Goal: Information Seeking & Learning: Learn about a topic

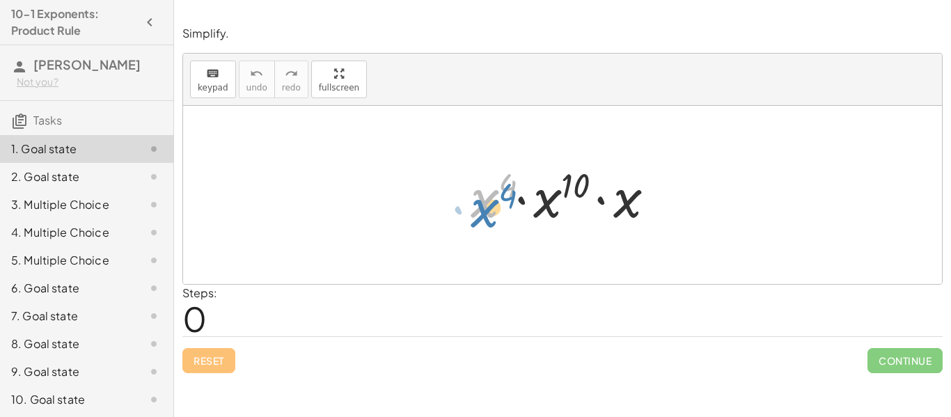
drag, startPoint x: 480, startPoint y: 200, endPoint x: 480, endPoint y: 209, distance: 8.4
click at [480, 209] on div at bounding box center [568, 195] width 209 height 72
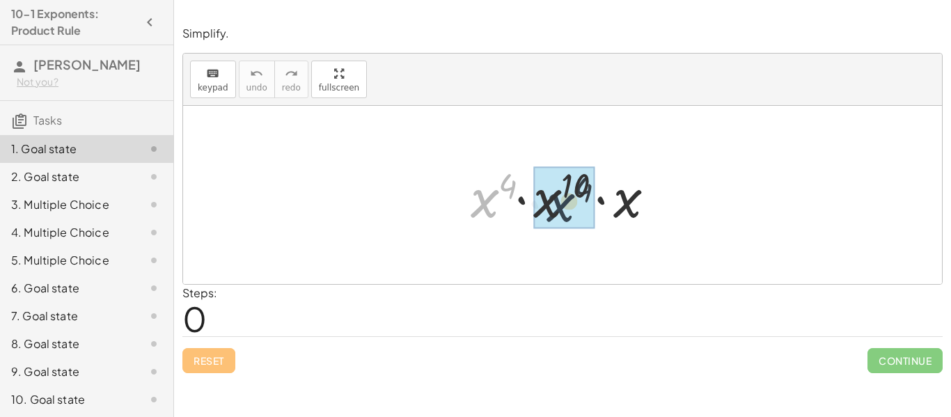
drag, startPoint x: 477, startPoint y: 205, endPoint x: 557, endPoint y: 210, distance: 80.2
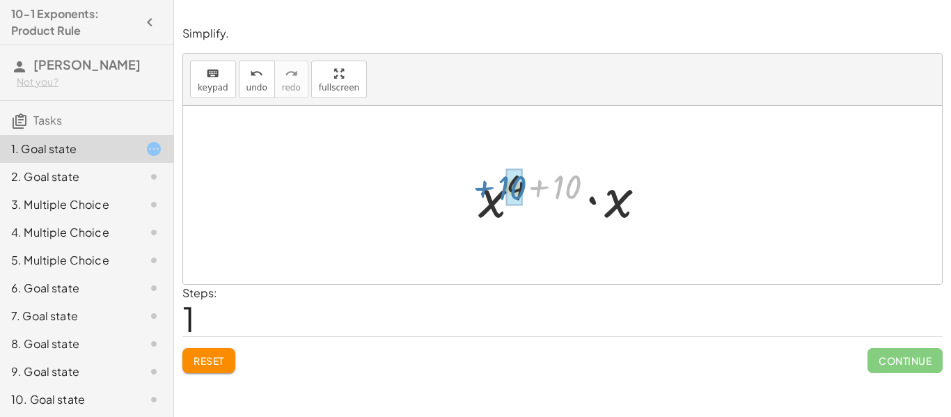
drag, startPoint x: 571, startPoint y: 192, endPoint x: 518, endPoint y: 193, distance: 53.6
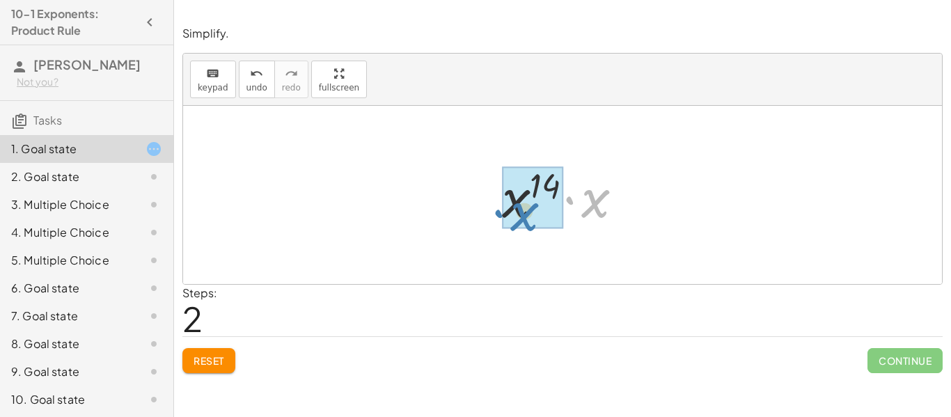
drag, startPoint x: 592, startPoint y: 212, endPoint x: 497, endPoint y: 227, distance: 95.8
click at [497, 227] on div at bounding box center [567, 195] width 145 height 72
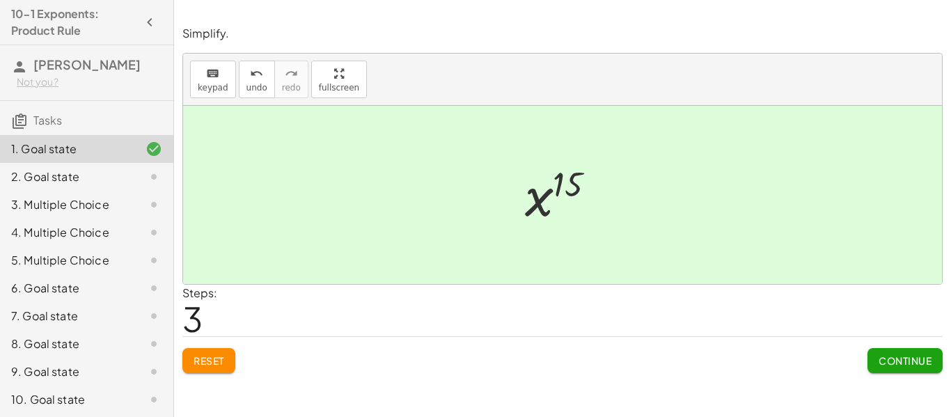
click at [902, 350] on button "Continue" at bounding box center [904, 360] width 75 height 25
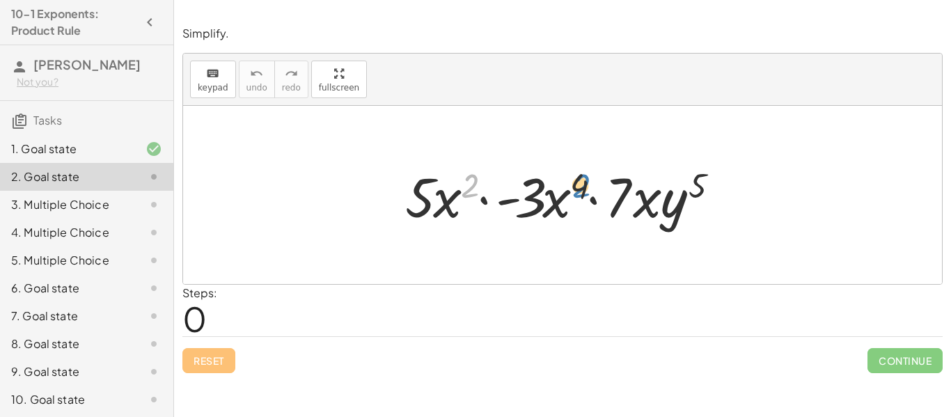
drag, startPoint x: 471, startPoint y: 179, endPoint x: 580, endPoint y: 179, distance: 108.6
click at [580, 179] on div at bounding box center [567, 195] width 338 height 72
drag, startPoint x: 432, startPoint y: 198, endPoint x: 638, endPoint y: 203, distance: 206.1
click at [638, 203] on div at bounding box center [567, 195] width 338 height 72
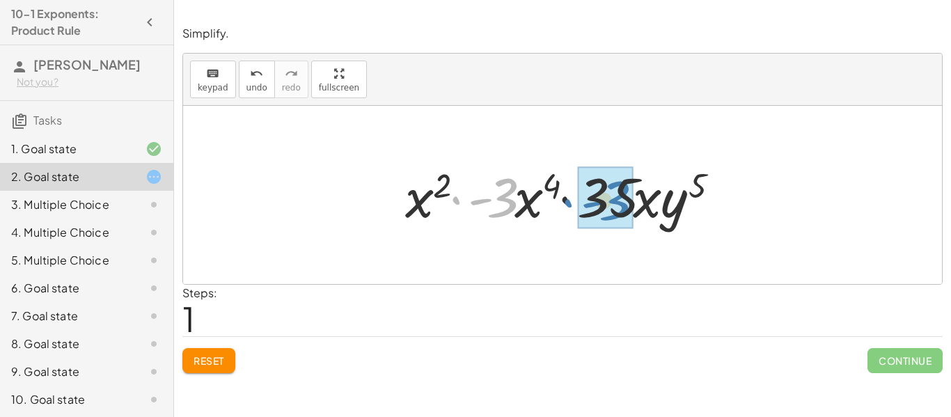
drag, startPoint x: 509, startPoint y: 203, endPoint x: 622, endPoint y: 206, distance: 112.8
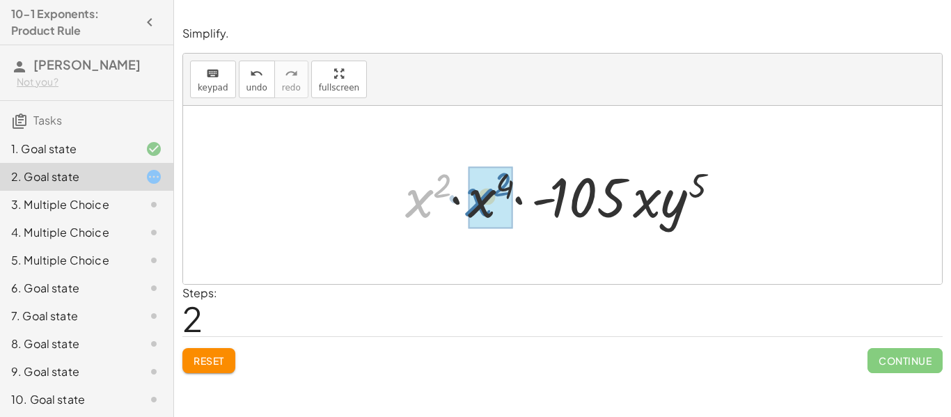
drag, startPoint x: 422, startPoint y: 204, endPoint x: 482, endPoint y: 203, distance: 60.6
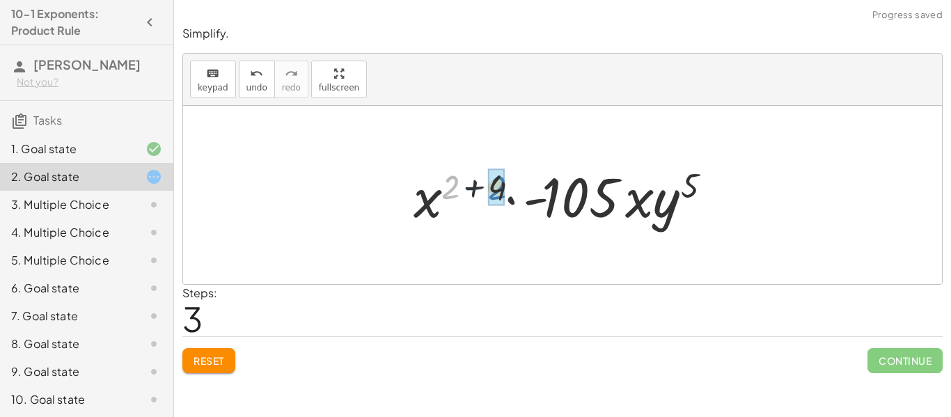
drag, startPoint x: 450, startPoint y: 187, endPoint x: 498, endPoint y: 188, distance: 48.7
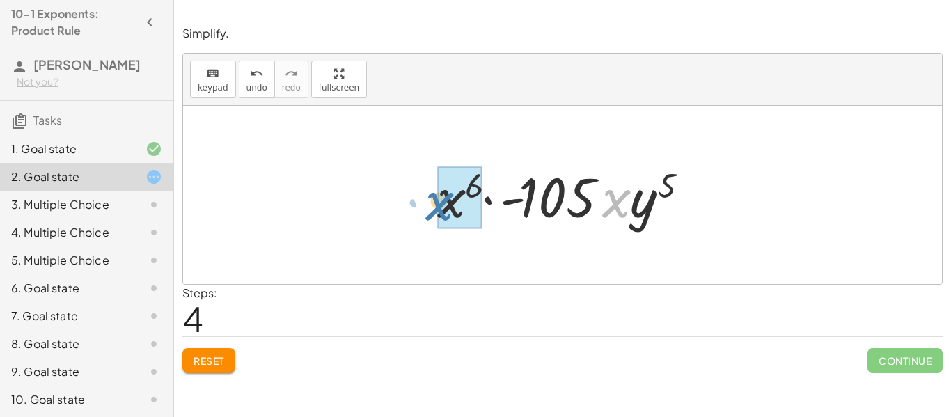
drag, startPoint x: 619, startPoint y: 200, endPoint x: 443, endPoint y: 203, distance: 175.4
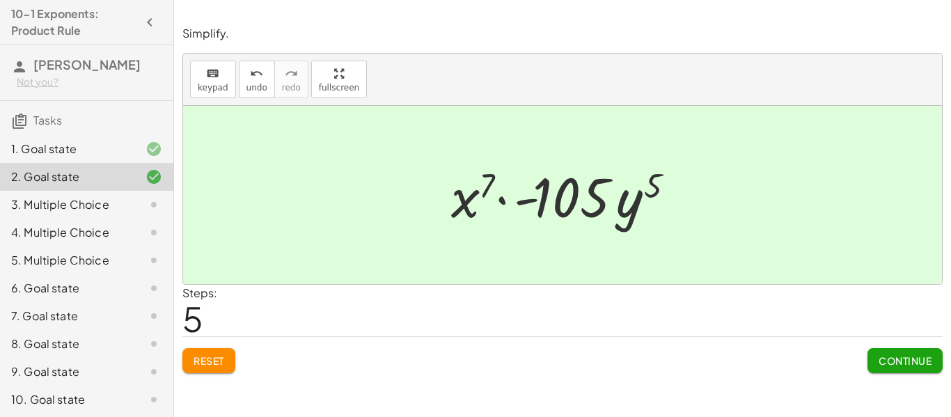
click at [886, 357] on span "Continue" at bounding box center [904, 360] width 53 height 13
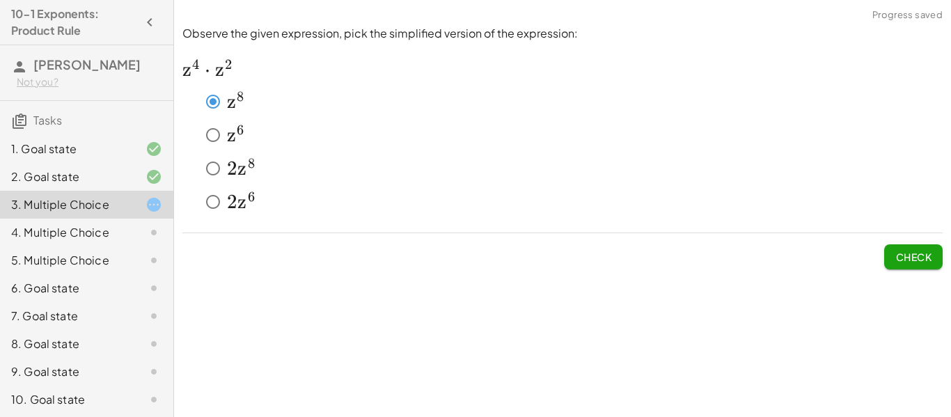
click at [902, 255] on span "Check" at bounding box center [913, 257] width 36 height 13
click at [916, 262] on span "Check" at bounding box center [913, 257] width 36 height 13
click at [918, 254] on span "Check" at bounding box center [913, 257] width 36 height 13
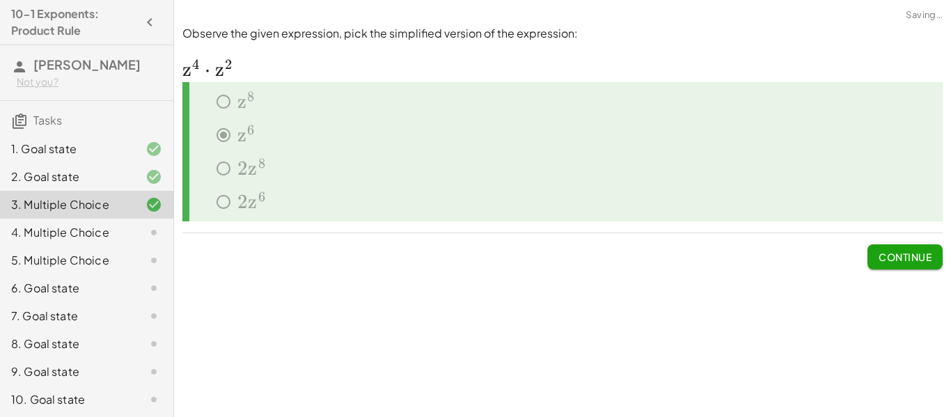
click at [918, 254] on span "Continue" at bounding box center [904, 257] width 53 height 13
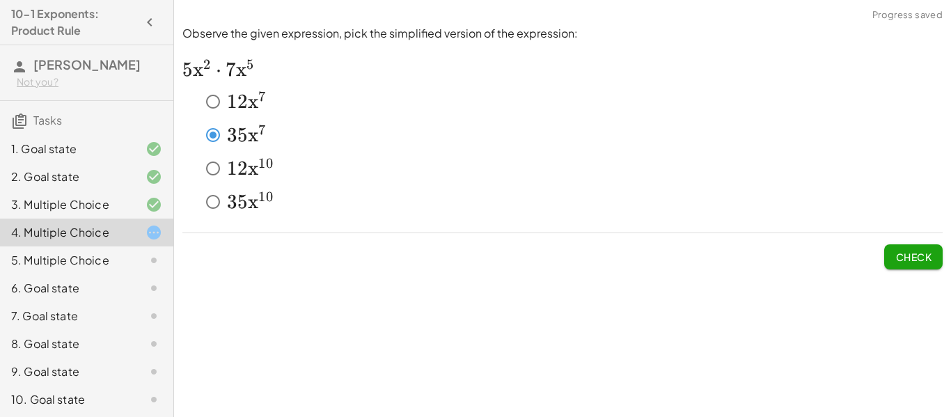
click at [0, 0] on div "Observe the given expression, pick the simplified version of the expression: ﻿ …" at bounding box center [0, 0] width 0 height 0
click at [909, 264] on button "Check" at bounding box center [913, 256] width 58 height 25
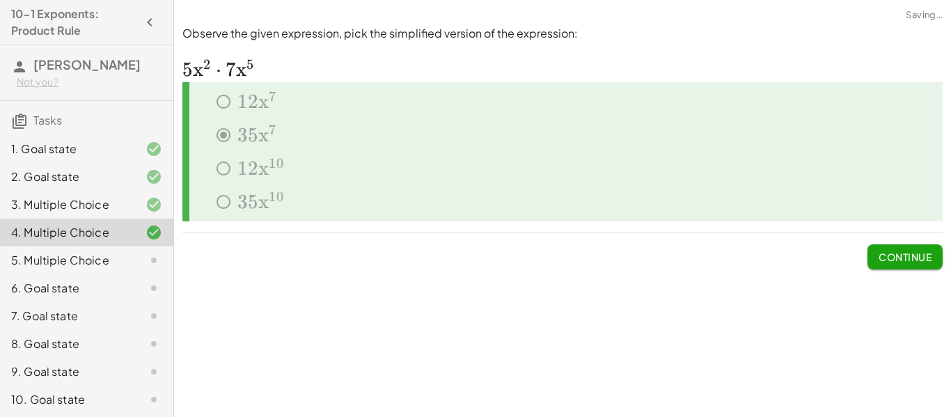
click at [909, 264] on button "Continue" at bounding box center [904, 256] width 75 height 25
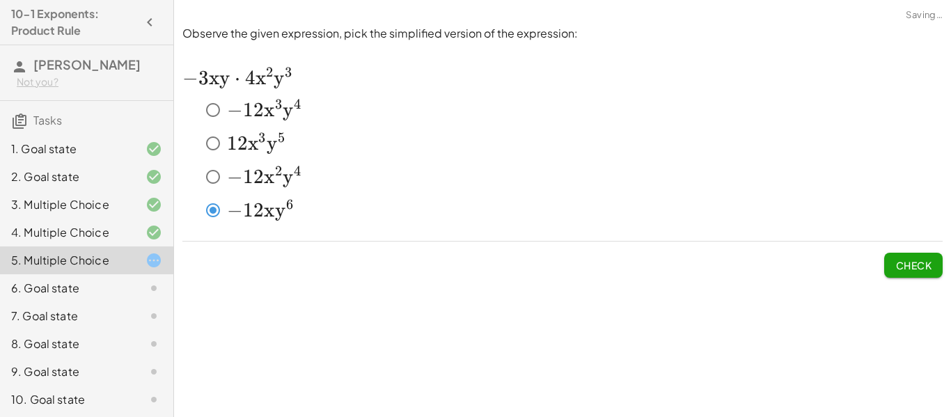
click at [906, 253] on button "Check" at bounding box center [913, 265] width 58 height 25
click at [892, 257] on button "Check" at bounding box center [913, 265] width 58 height 25
click at [917, 262] on span "Check" at bounding box center [913, 265] width 36 height 13
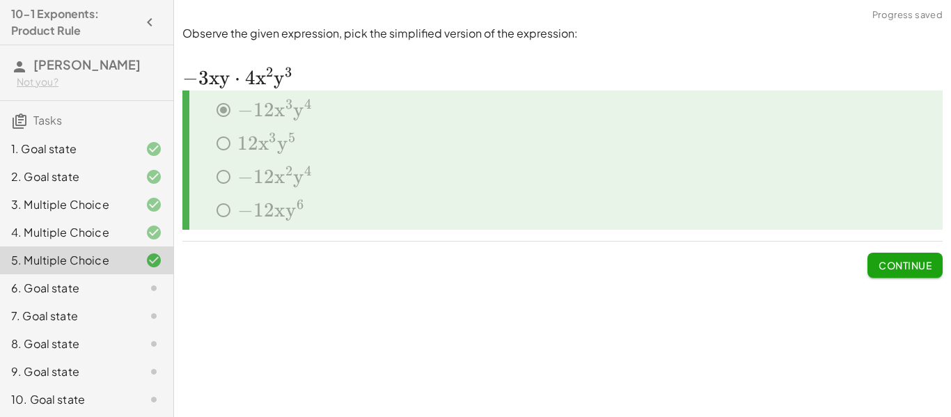
click at [917, 262] on span "Continue" at bounding box center [904, 265] width 53 height 13
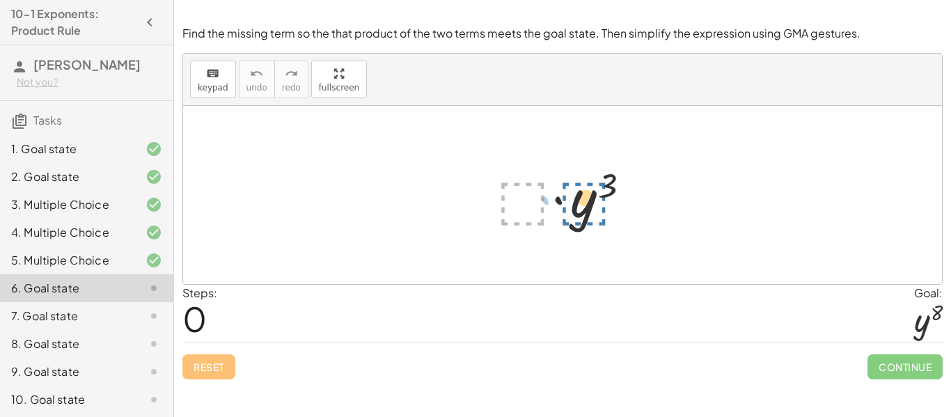
drag, startPoint x: 531, startPoint y: 190, endPoint x: 591, endPoint y: 191, distance: 59.9
click at [591, 191] on div at bounding box center [567, 195] width 157 height 72
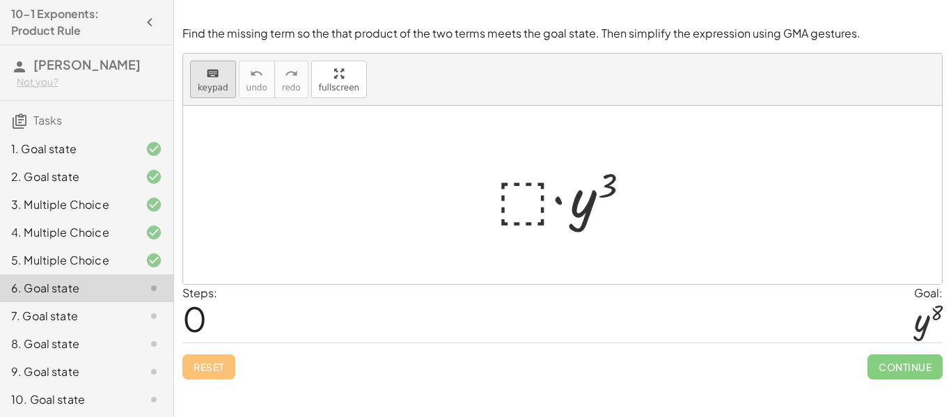
click at [212, 85] on span "keypad" at bounding box center [213, 88] width 31 height 10
click at [527, 198] on div at bounding box center [567, 195] width 157 height 72
drag, startPoint x: 610, startPoint y: 185, endPoint x: 580, endPoint y: 210, distance: 38.6
click at [339, 164] on div "keyboard keypad undo undo redo redo fullscreen · ⬚ · y 3 ×" at bounding box center [562, 169] width 759 height 230
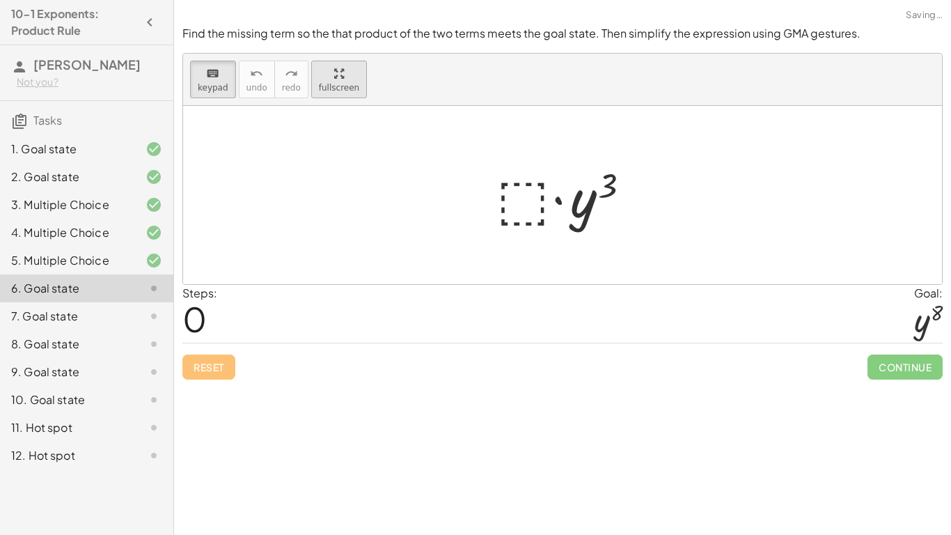
click at [157, 0] on html "10-1 Exponents: Product Rule [PERSON_NAME] Not you? Tasks 1. Goal state 2. Goal…" at bounding box center [475, 267] width 951 height 535
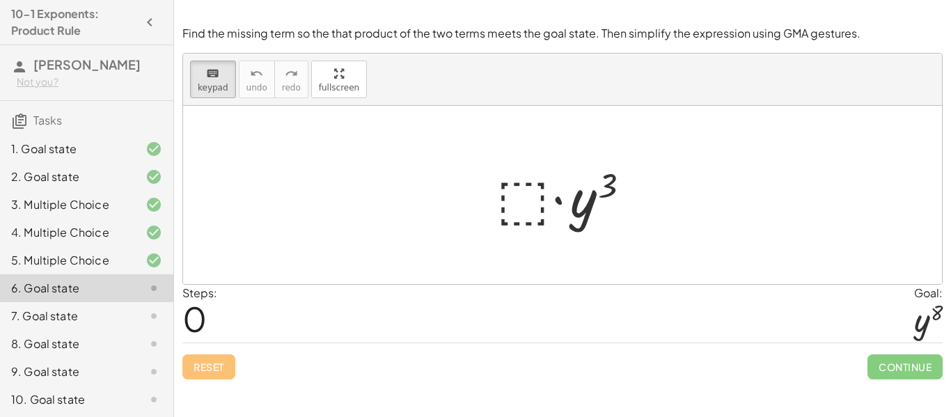
click at [526, 185] on div at bounding box center [567, 195] width 157 height 72
click at [206, 76] on icon "keyboard" at bounding box center [212, 73] width 13 height 17
click at [222, 75] on div "keyboard" at bounding box center [213, 73] width 31 height 17
drag, startPoint x: 214, startPoint y: 82, endPoint x: 553, endPoint y: 209, distance: 361.9
click at [553, 209] on div "keyboard keypad undo undo redo redo fullscreen · ⬚ · y 3 ×" at bounding box center [562, 169] width 759 height 230
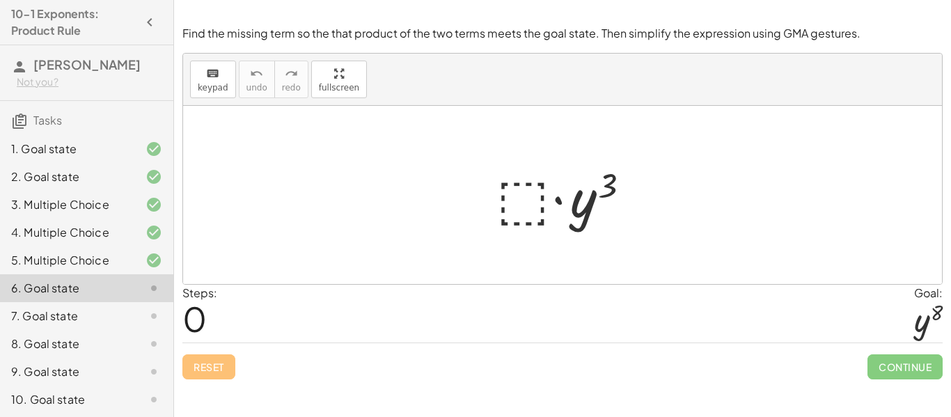
click at [553, 209] on div at bounding box center [567, 195] width 157 height 72
click at [521, 193] on div at bounding box center [567, 195] width 157 height 72
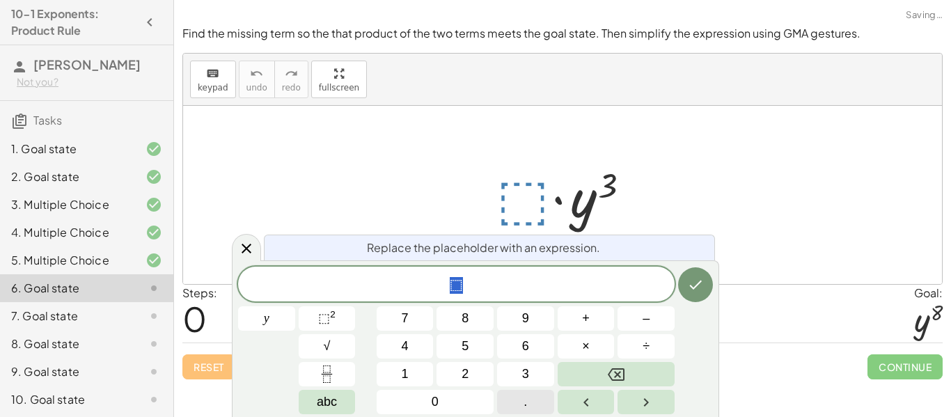
scroll to position [1, 0]
click at [311, 316] on button "⬚ 2" at bounding box center [327, 318] width 57 height 24
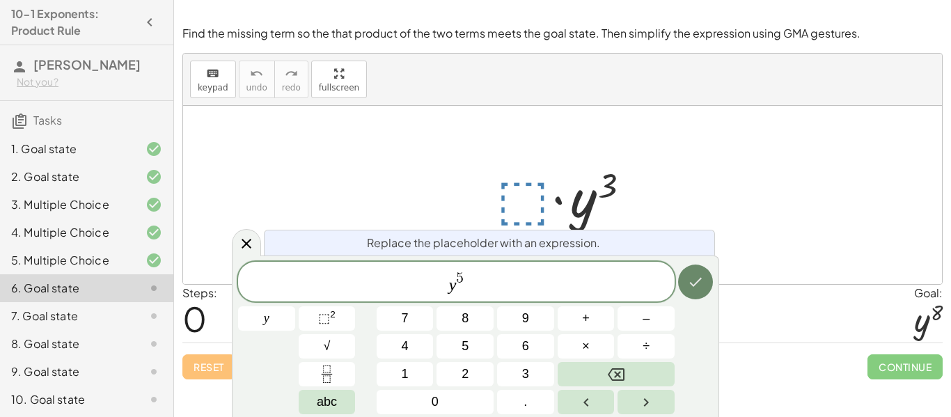
click at [702, 276] on icon "Done" at bounding box center [695, 282] width 17 height 17
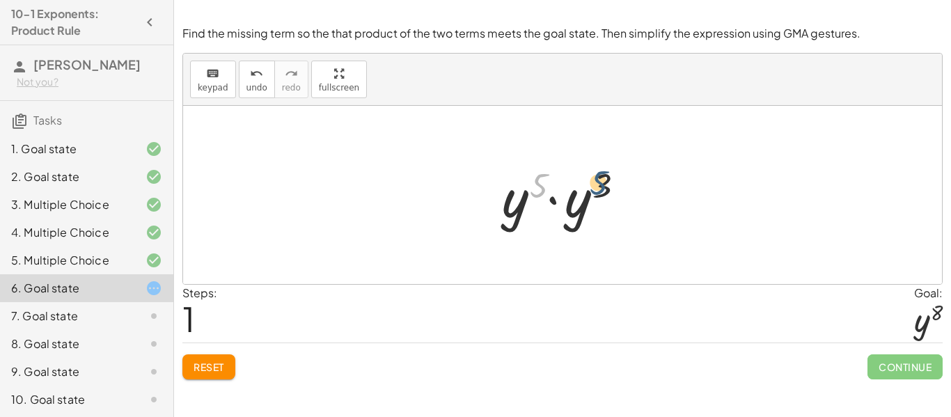
drag, startPoint x: 538, startPoint y: 183, endPoint x: 605, endPoint y: 180, distance: 66.9
click at [605, 180] on div at bounding box center [567, 195] width 145 height 72
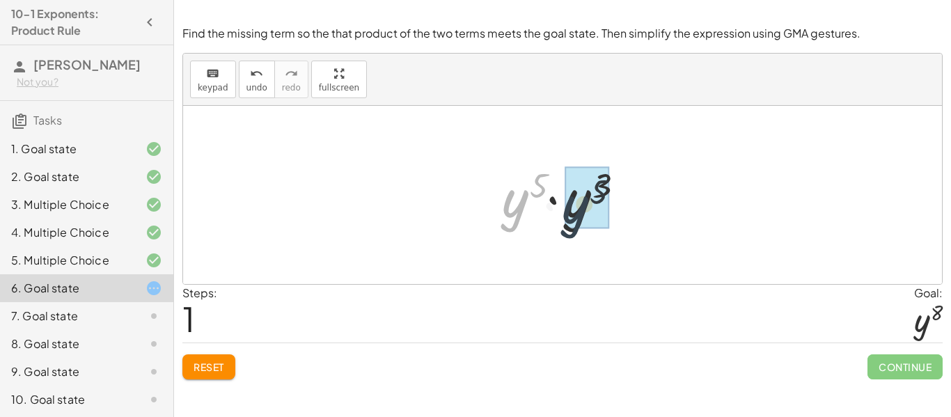
drag, startPoint x: 519, startPoint y: 203, endPoint x: 583, endPoint y: 210, distance: 63.6
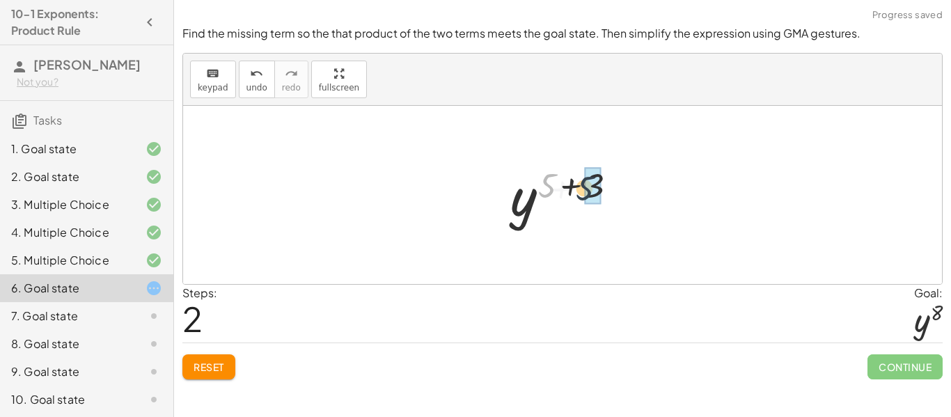
drag, startPoint x: 544, startPoint y: 182, endPoint x: 591, endPoint y: 184, distance: 47.4
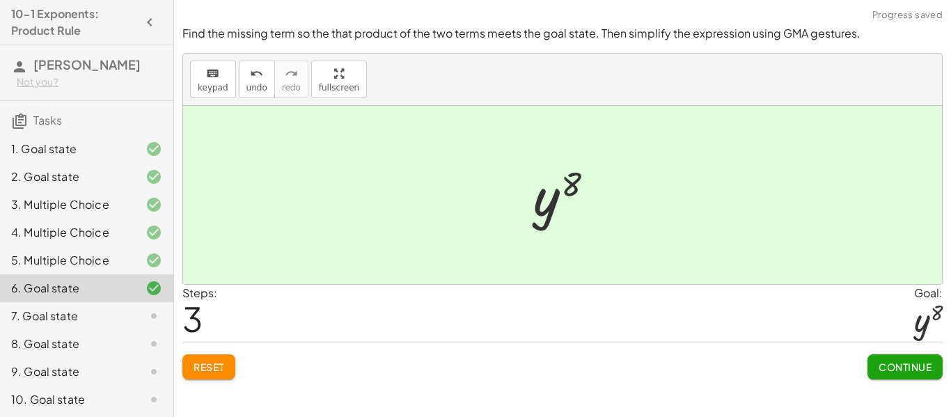
click at [902, 369] on span "Continue" at bounding box center [904, 367] width 53 height 13
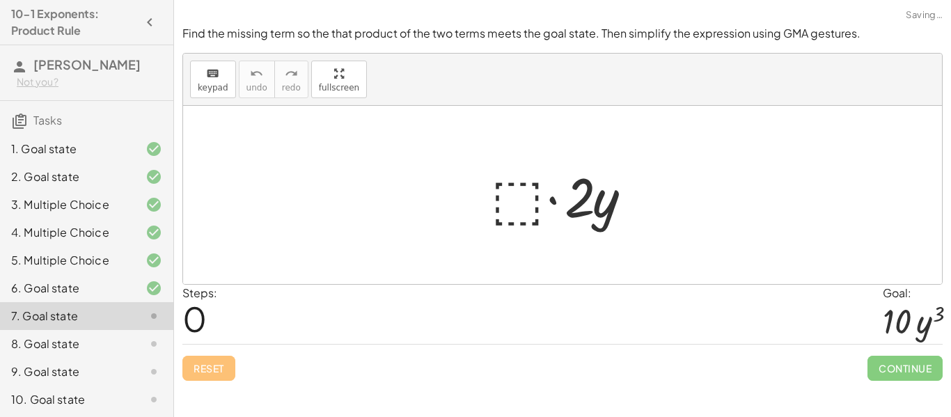
click at [530, 203] on div at bounding box center [568, 195] width 168 height 72
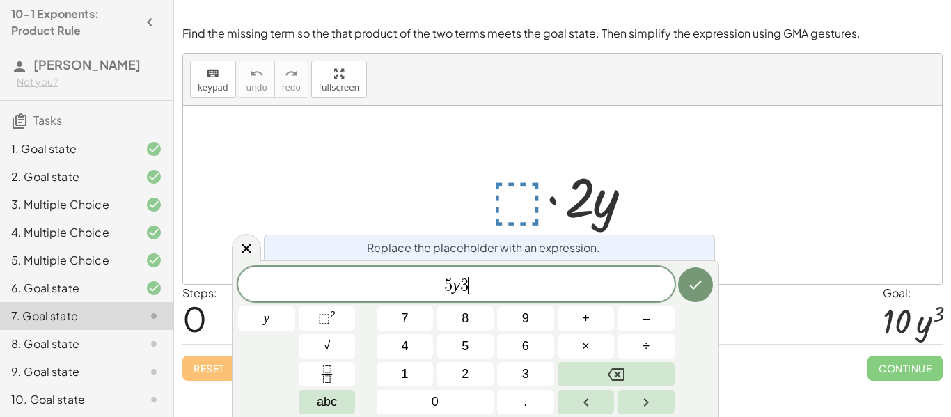
scroll to position [4, 0]
click at [324, 325] on span "⬚" at bounding box center [324, 318] width 12 height 14
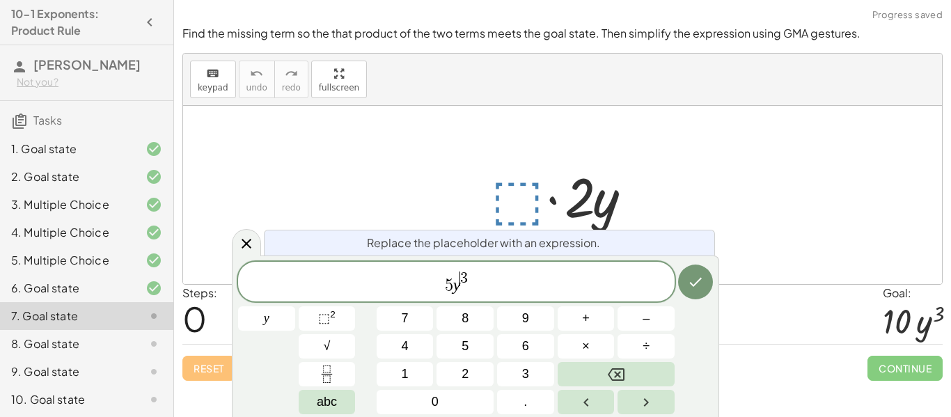
click at [713, 283] on div "Replace the placeholder with an expression. 5 y ​ 3 y 7 8 9 + – 4 5 6 × ÷ ⬚ 2 √…" at bounding box center [475, 335] width 487 height 161
click at [710, 284] on button "Done" at bounding box center [695, 281] width 35 height 35
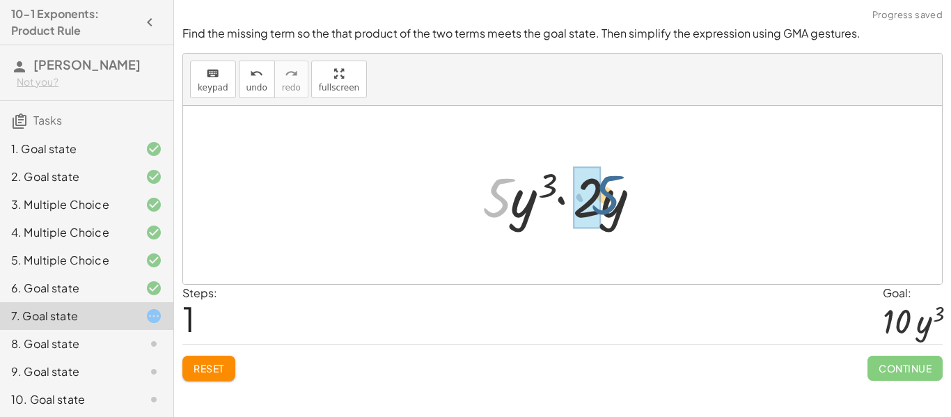
drag, startPoint x: 498, startPoint y: 203, endPoint x: 608, endPoint y: 200, distance: 110.0
click at [608, 200] on div at bounding box center [567, 195] width 184 height 72
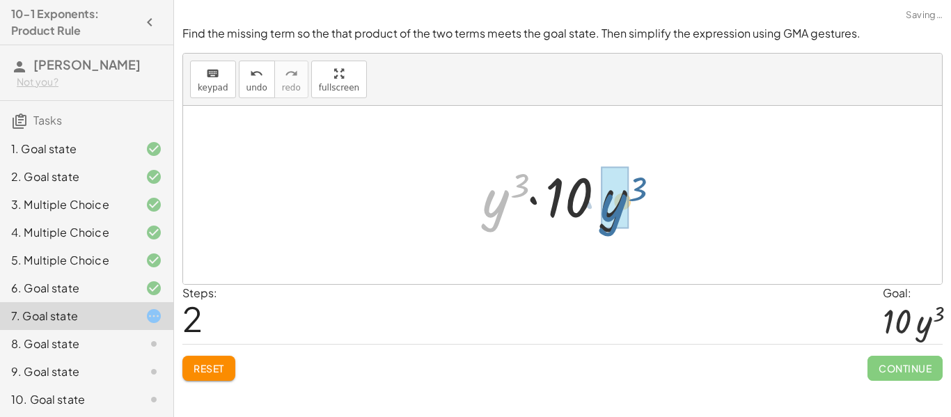
drag, startPoint x: 500, startPoint y: 200, endPoint x: 624, endPoint y: 204, distance: 124.0
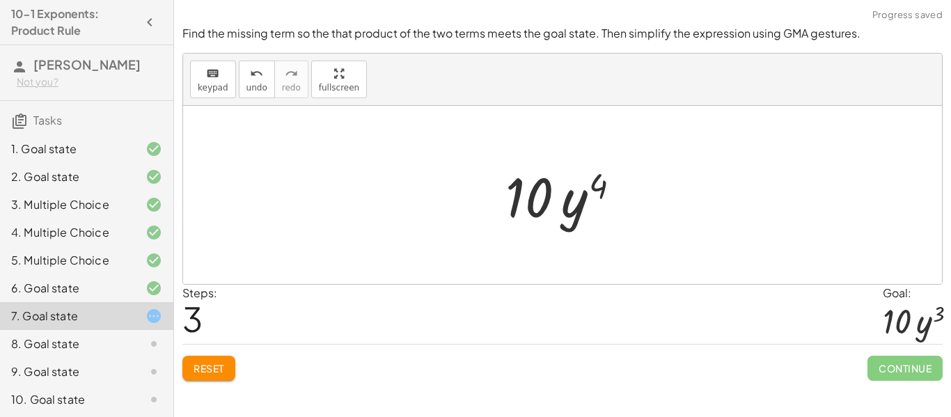
click at [602, 187] on div at bounding box center [567, 195] width 139 height 72
click at [227, 366] on button "Reset" at bounding box center [208, 368] width 53 height 25
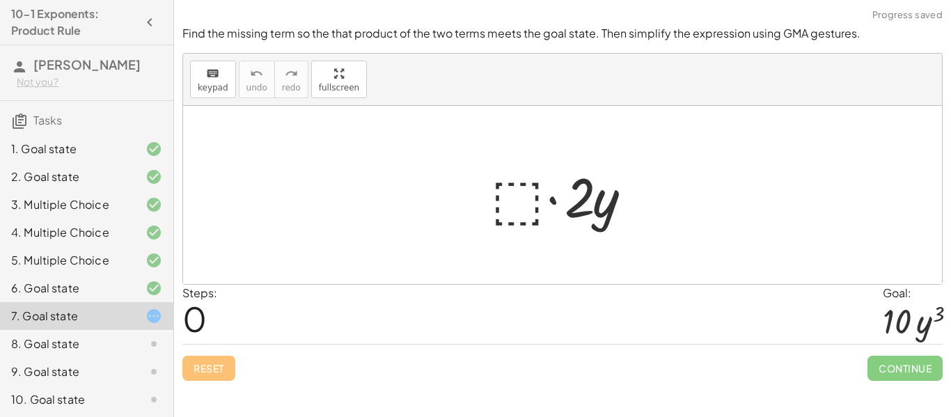
click at [527, 185] on div at bounding box center [568, 195] width 168 height 72
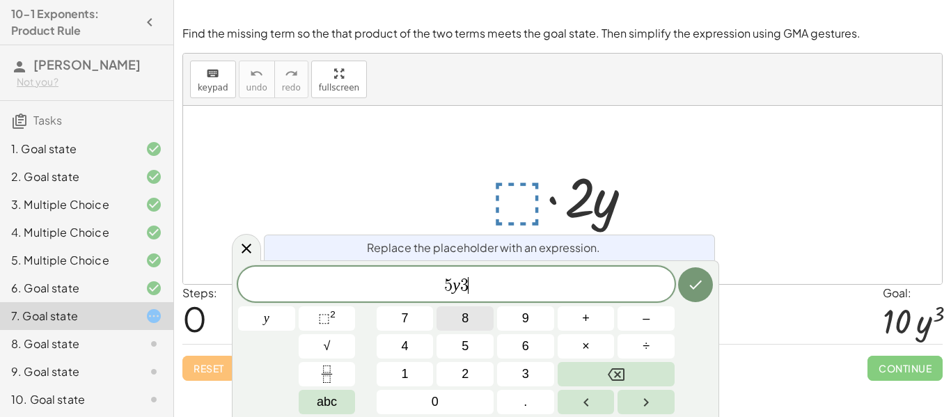
scroll to position [7, 0]
click at [348, 315] on button "⬚ 2" at bounding box center [327, 318] width 57 height 24
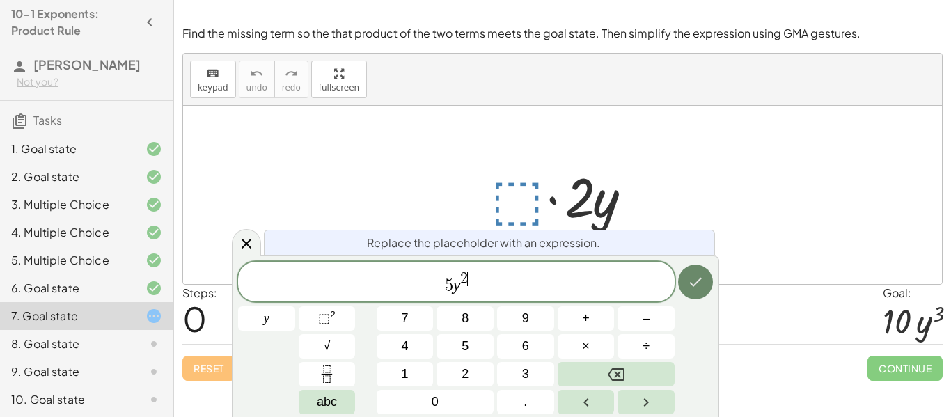
click at [684, 285] on button "Done" at bounding box center [695, 281] width 35 height 35
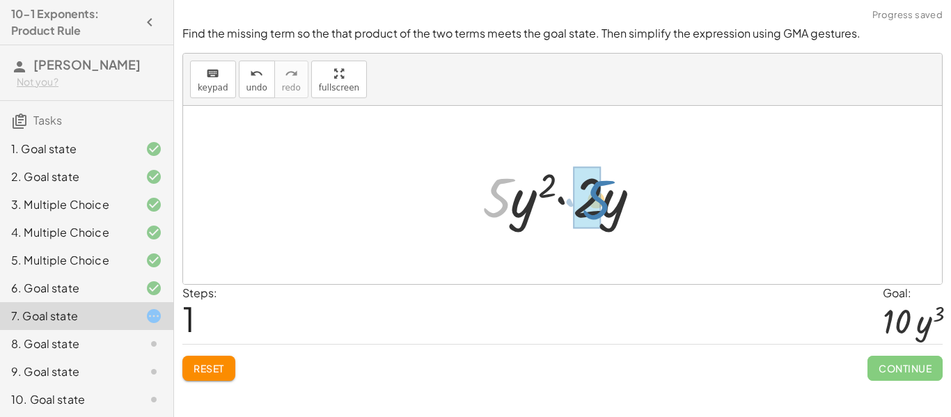
drag, startPoint x: 491, startPoint y: 205, endPoint x: 590, endPoint y: 207, distance: 99.6
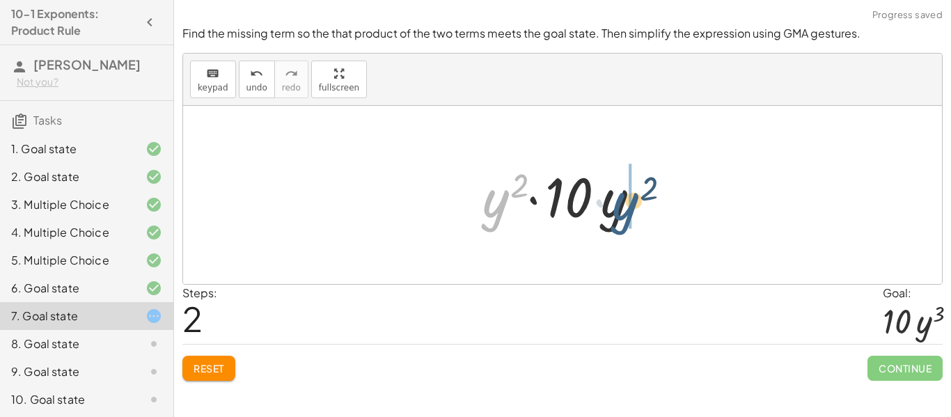
drag, startPoint x: 492, startPoint y: 207, endPoint x: 623, endPoint y: 209, distance: 130.9
click at [623, 209] on div at bounding box center [567, 195] width 184 height 72
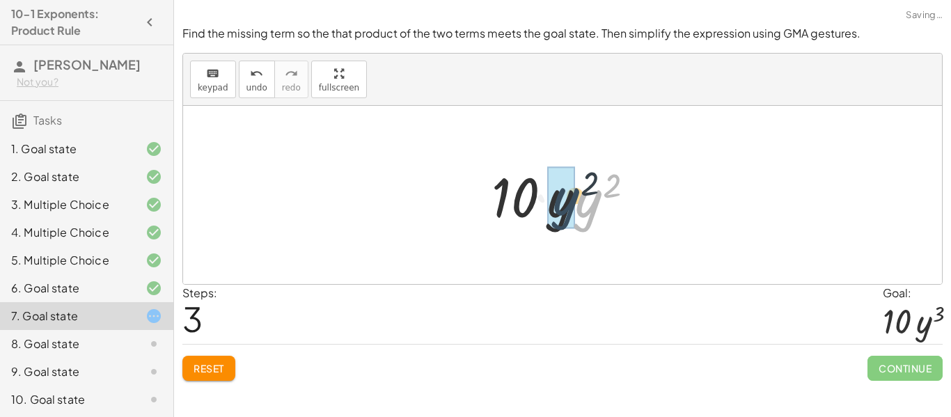
drag, startPoint x: 590, startPoint y: 203, endPoint x: 566, endPoint y: 201, distance: 24.5
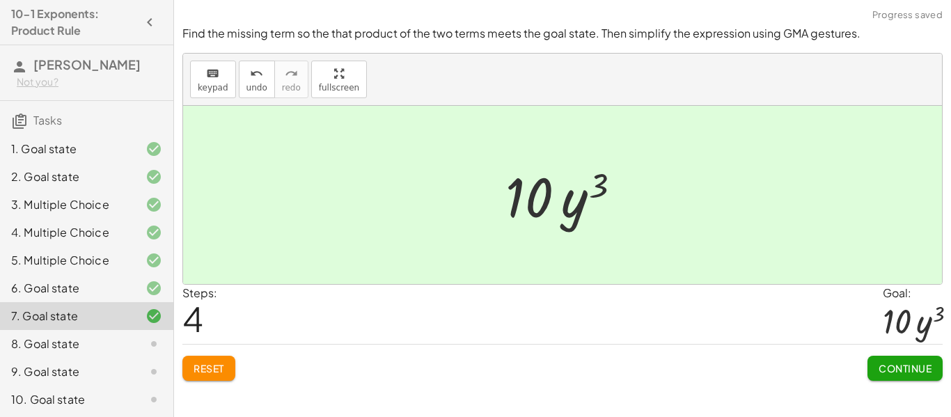
click at [881, 368] on span "Continue" at bounding box center [904, 368] width 53 height 13
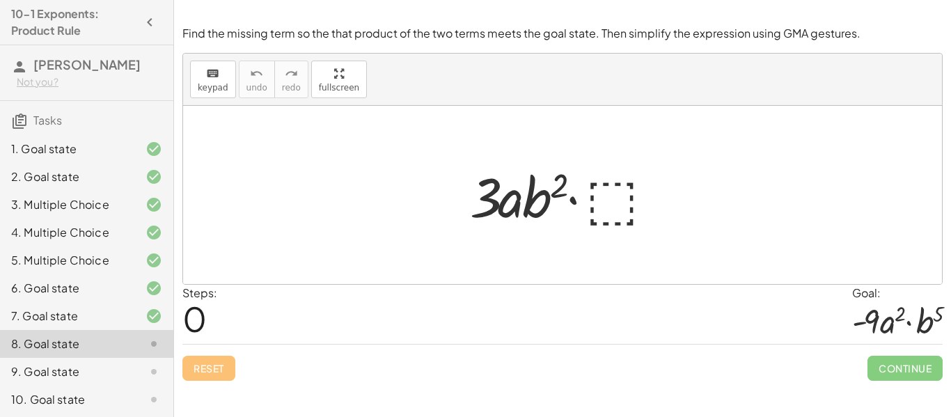
click at [606, 199] on div at bounding box center [568, 195] width 210 height 72
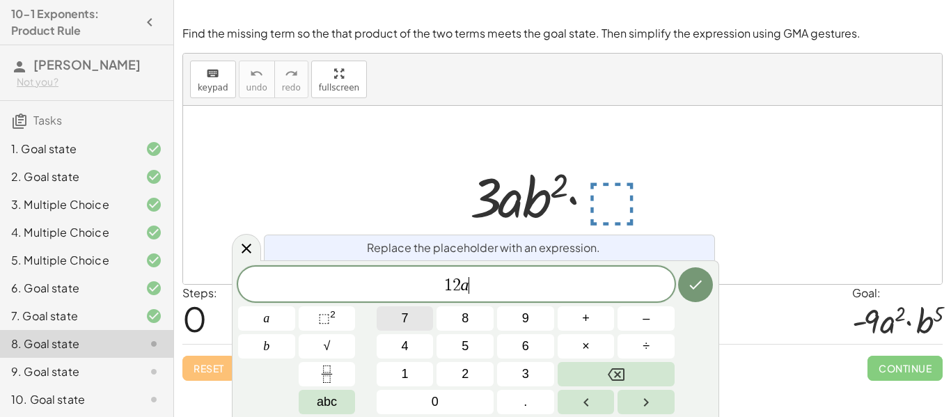
scroll to position [10, 0]
click at [322, 323] on span "⬚" at bounding box center [324, 318] width 12 height 14
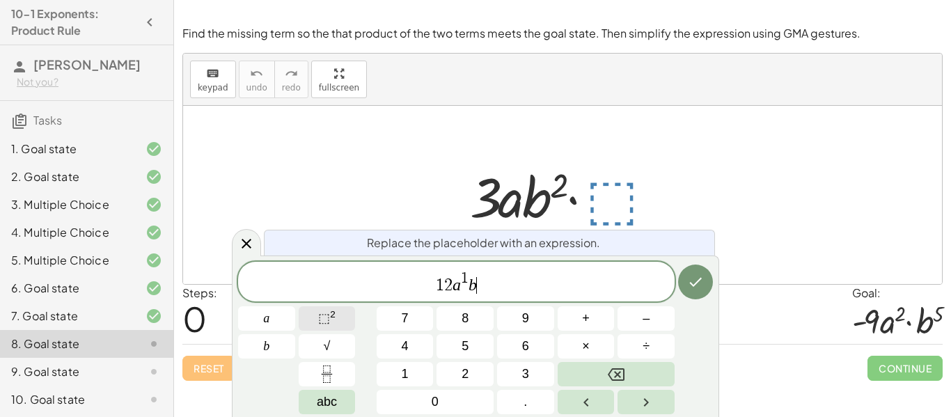
click at [316, 315] on button "⬚ 2" at bounding box center [327, 318] width 57 height 24
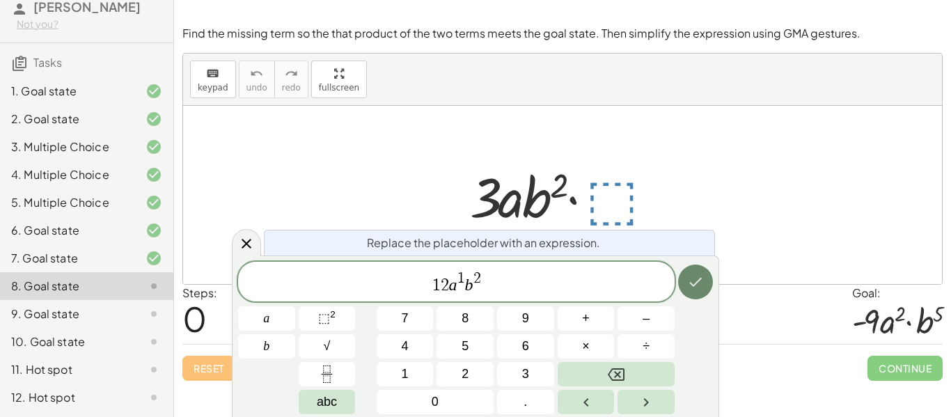
click at [693, 282] on icon "Done" at bounding box center [695, 282] width 17 height 17
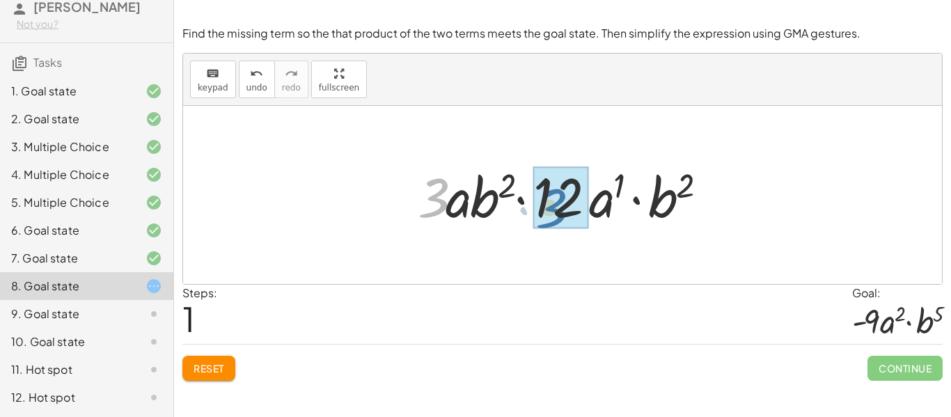
drag, startPoint x: 432, startPoint y: 203, endPoint x: 554, endPoint y: 214, distance: 122.3
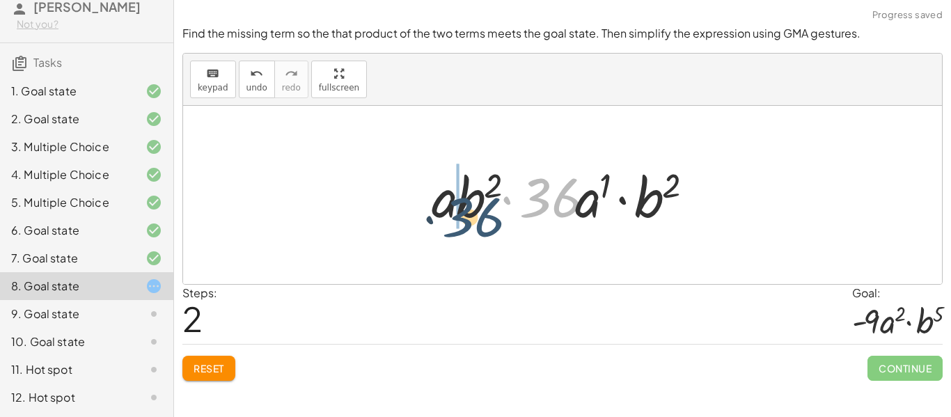
drag, startPoint x: 552, startPoint y: 210, endPoint x: 474, endPoint y: 230, distance: 80.5
click at [474, 230] on div at bounding box center [567, 195] width 285 height 72
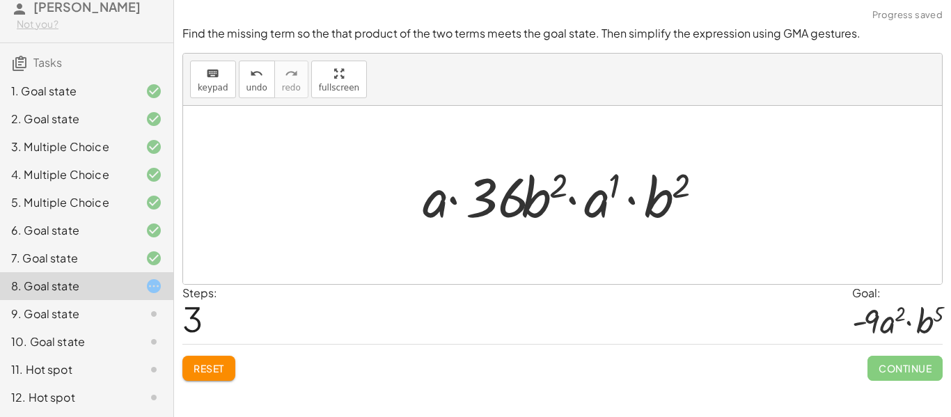
click at [227, 360] on button "Reset" at bounding box center [208, 368] width 53 height 25
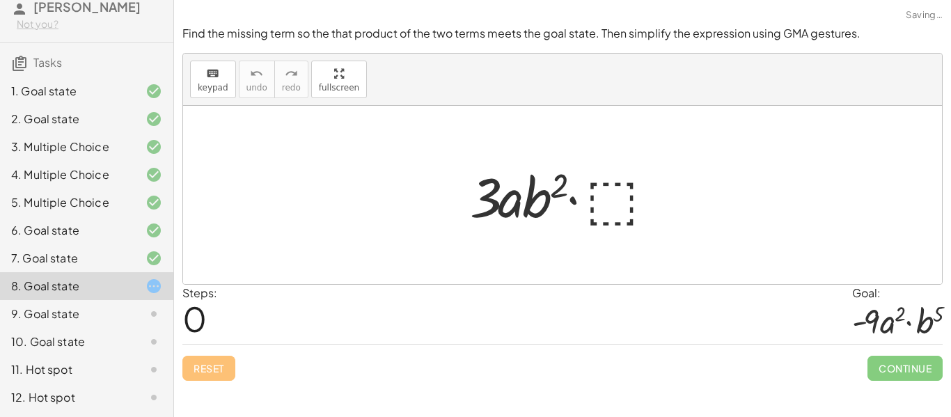
click at [610, 173] on div at bounding box center [568, 195] width 210 height 72
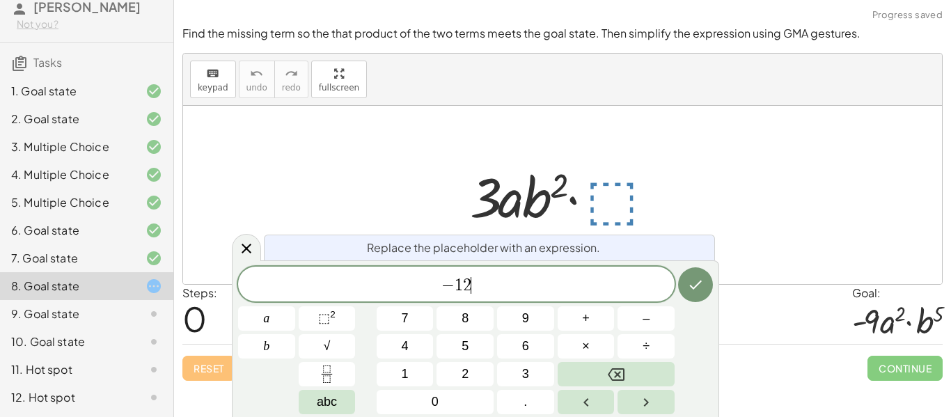
scroll to position [13, 0]
click at [335, 312] on span "⬚ 2" at bounding box center [326, 318] width 17 height 19
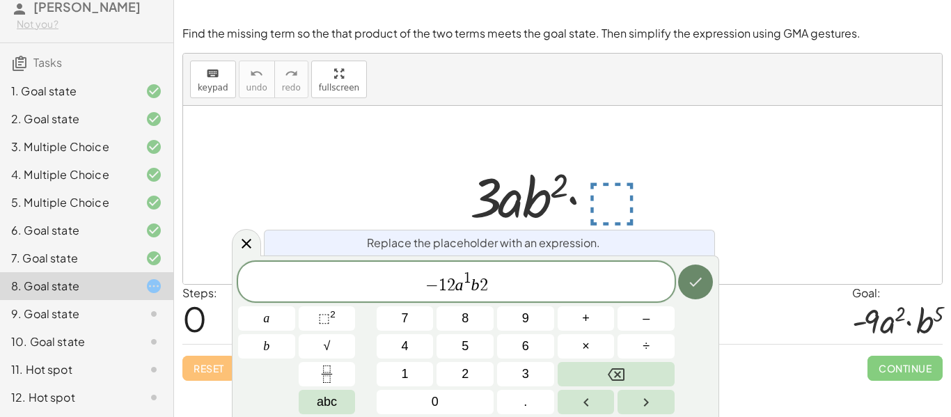
click at [692, 268] on button "Done" at bounding box center [695, 281] width 35 height 35
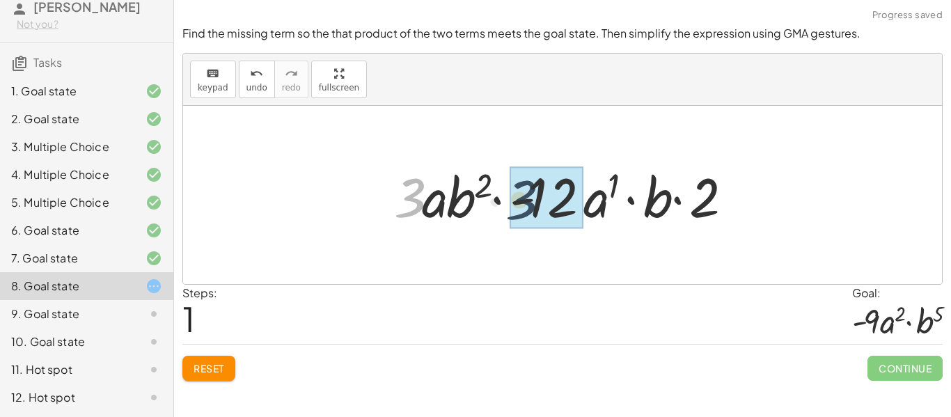
drag, startPoint x: 410, startPoint y: 186, endPoint x: 542, endPoint y: 191, distance: 131.6
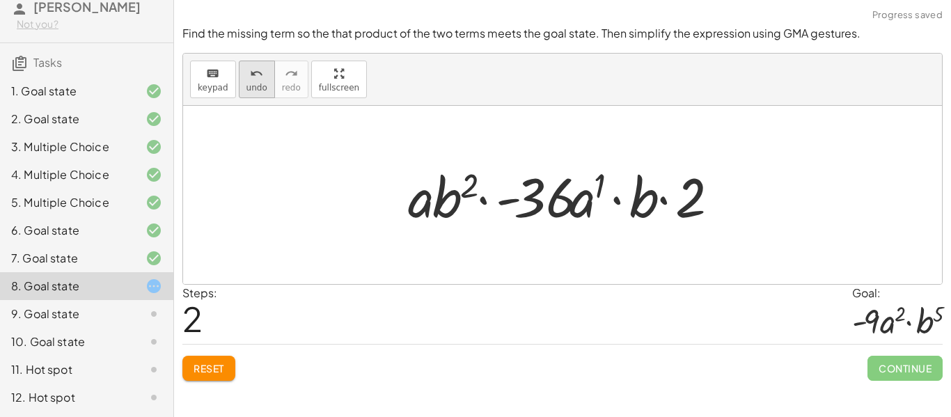
click at [250, 74] on icon "undo" at bounding box center [256, 73] width 13 height 17
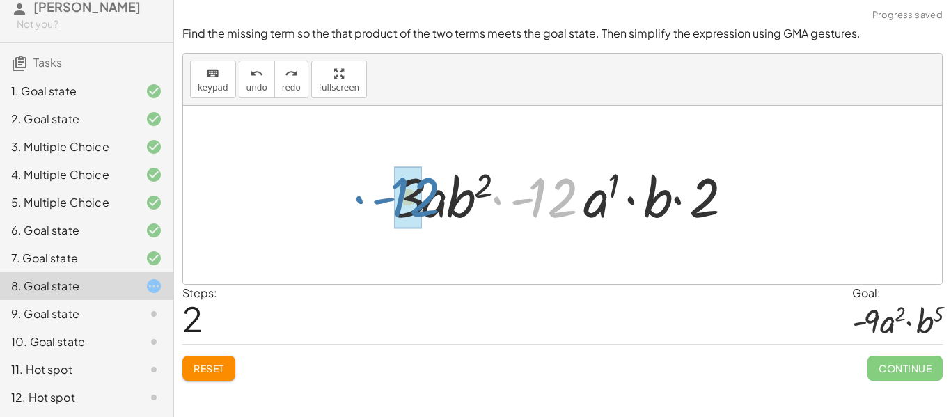
drag, startPoint x: 561, startPoint y: 204, endPoint x: 422, endPoint y: 203, distance: 139.2
click at [422, 203] on div at bounding box center [567, 195] width 361 height 72
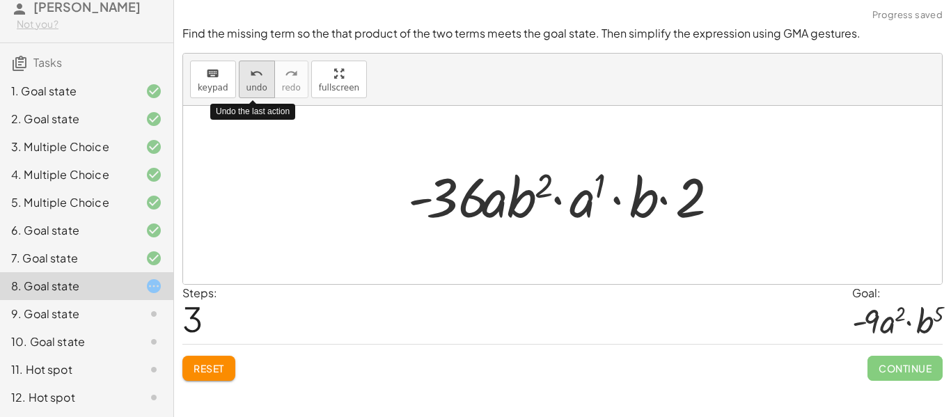
click at [262, 83] on span "undo" at bounding box center [256, 88] width 21 height 10
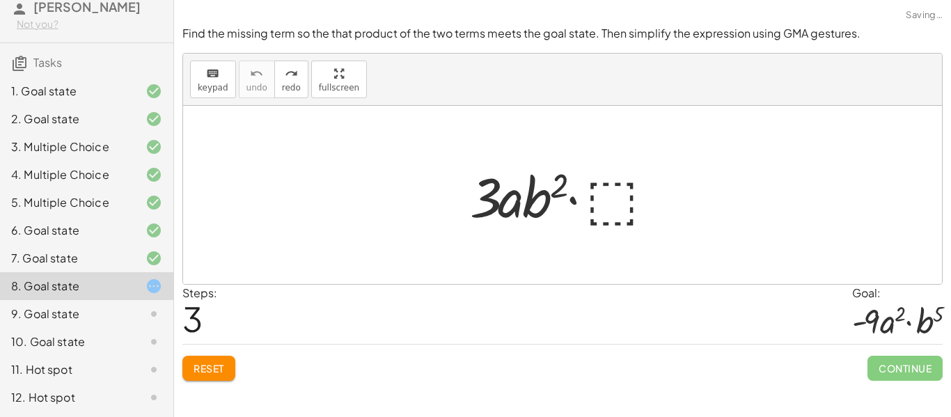
click at [584, 187] on div at bounding box center [568, 195] width 210 height 72
click at [590, 189] on div at bounding box center [568, 195] width 210 height 72
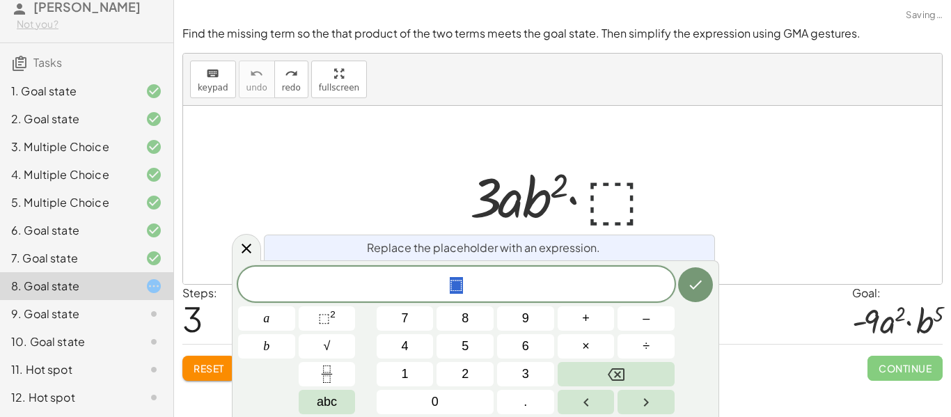
scroll to position [14, 0]
click at [476, 277] on span "⬚" at bounding box center [456, 285] width 436 height 19
click at [324, 316] on span "⬚" at bounding box center [324, 318] width 12 height 14
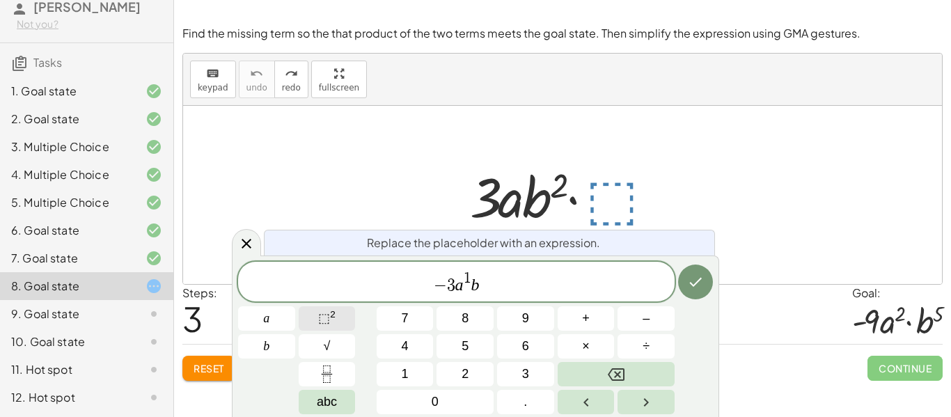
click at [319, 316] on span "⬚" at bounding box center [324, 318] width 12 height 14
click at [695, 275] on icon "Done" at bounding box center [695, 282] width 17 height 17
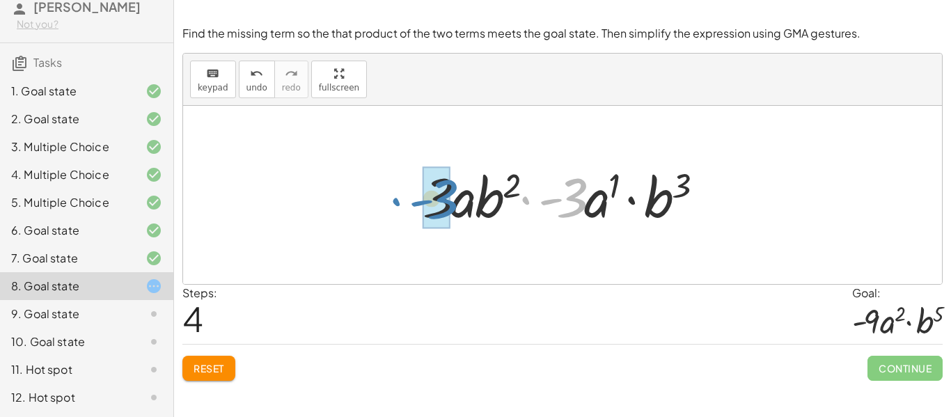
drag, startPoint x: 567, startPoint y: 202, endPoint x: 439, endPoint y: 205, distance: 128.8
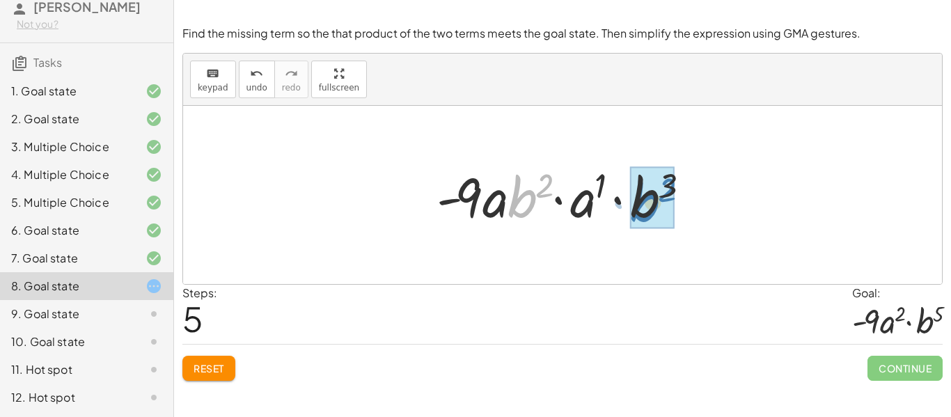
drag, startPoint x: 529, startPoint y: 200, endPoint x: 649, endPoint y: 203, distance: 120.4
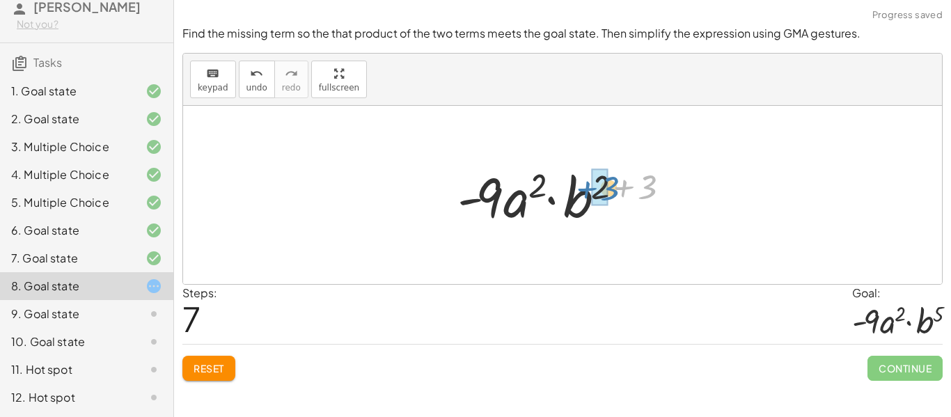
drag, startPoint x: 638, startPoint y: 191, endPoint x: 599, endPoint y: 193, distance: 39.0
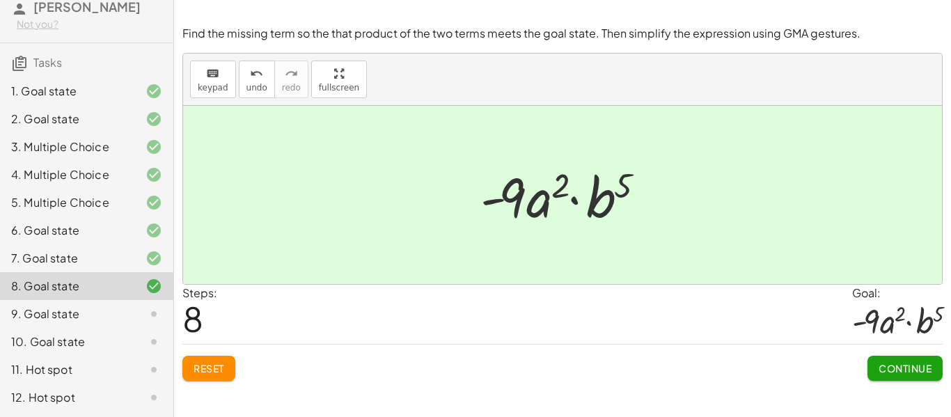
click at [885, 365] on span "Continue" at bounding box center [904, 368] width 53 height 13
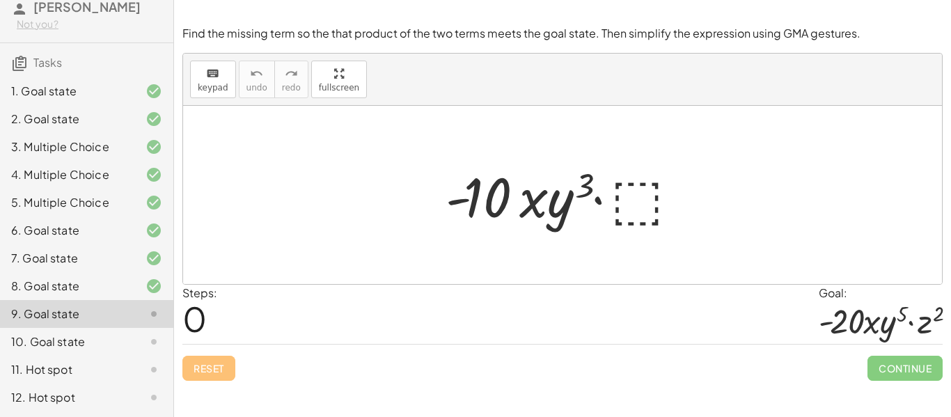
click at [628, 199] on div at bounding box center [568, 195] width 259 height 72
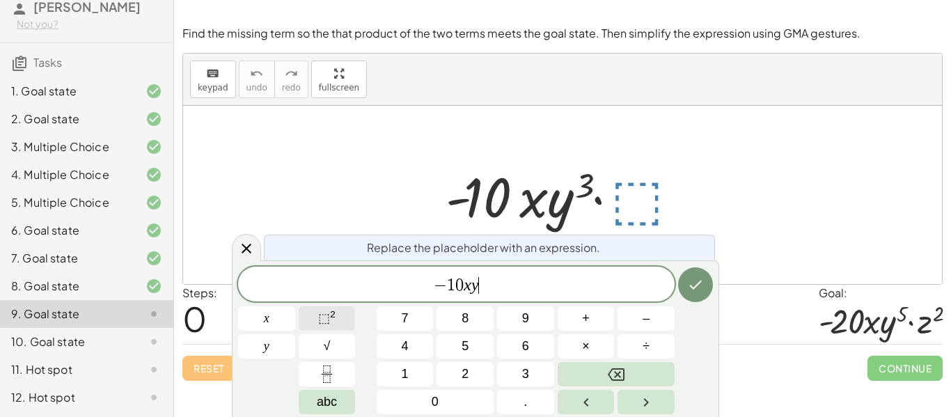
click at [343, 319] on button "⬚ 2" at bounding box center [327, 318] width 57 height 24
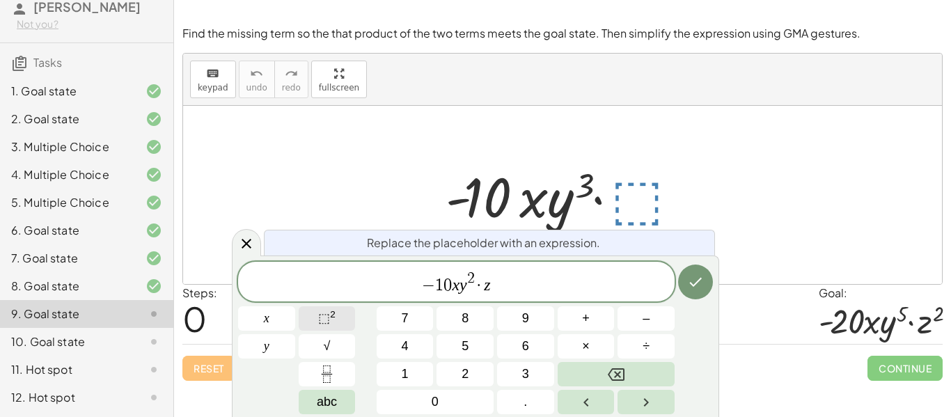
click at [324, 319] on span "⬚" at bounding box center [324, 318] width 12 height 14
click at [704, 282] on button "Done" at bounding box center [695, 281] width 35 height 35
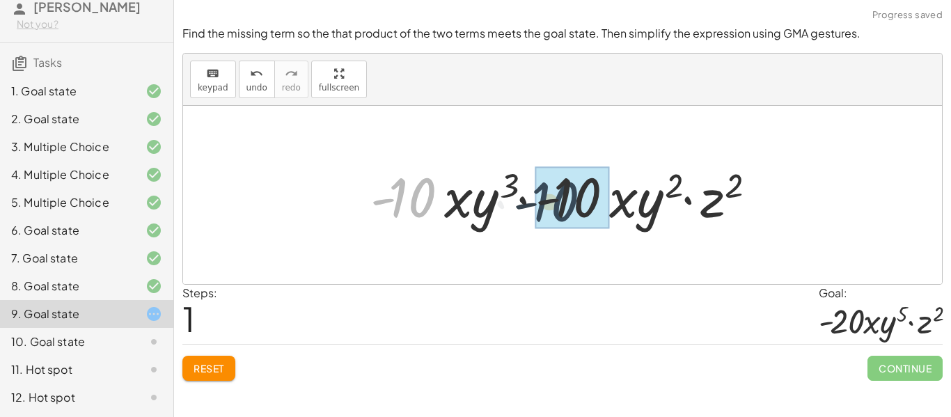
drag, startPoint x: 392, startPoint y: 200, endPoint x: 555, endPoint y: 206, distance: 163.7
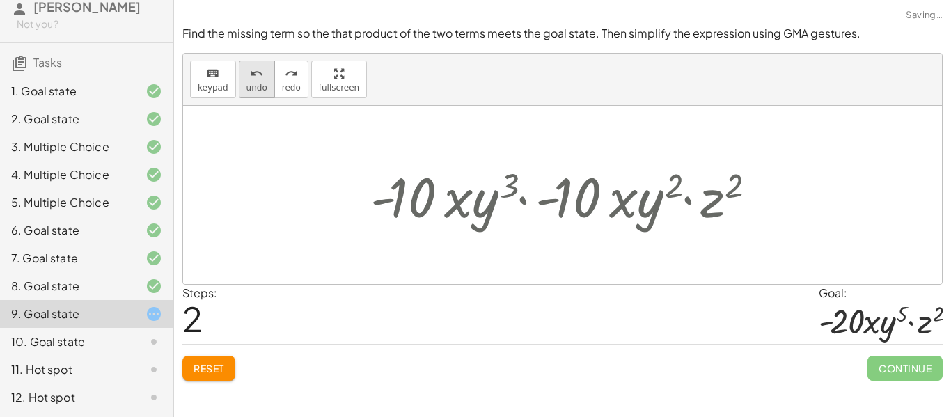
click at [264, 88] on button "undo undo" at bounding box center [257, 80] width 36 height 38
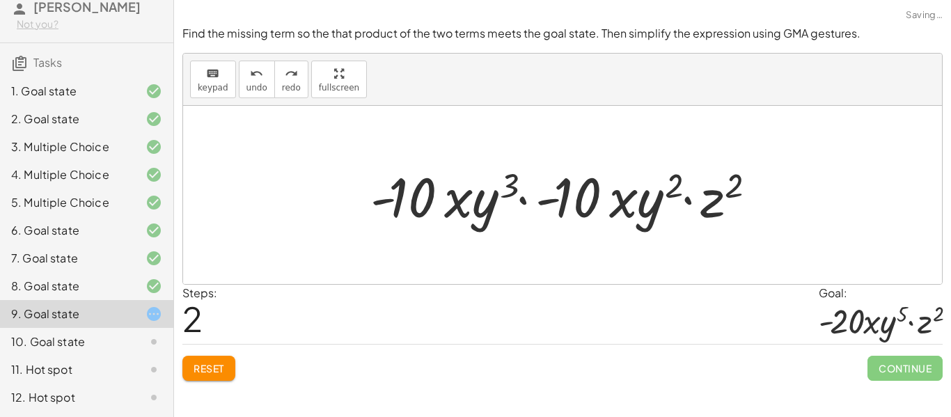
click at [560, 206] on div at bounding box center [567, 195] width 409 height 72
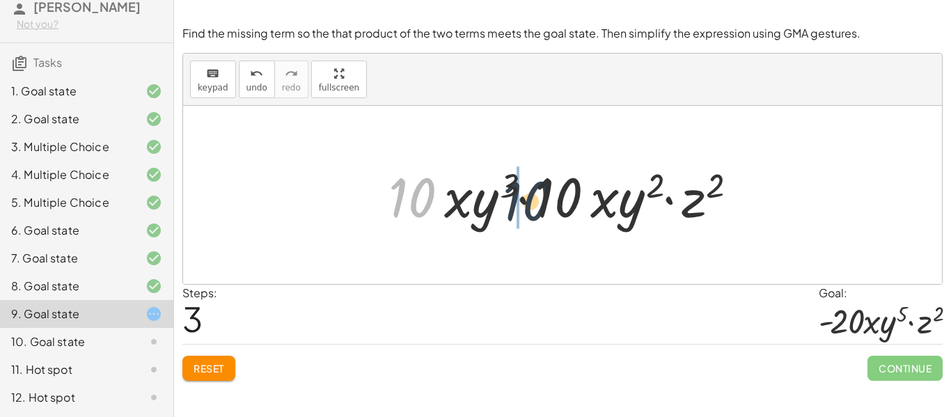
drag, startPoint x: 414, startPoint y: 191, endPoint x: 568, endPoint y: 196, distance: 153.9
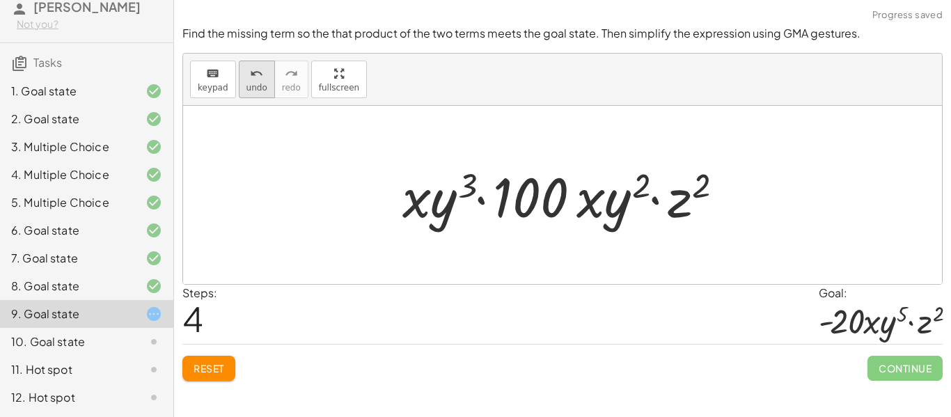
click at [254, 81] on button "undo undo" at bounding box center [257, 80] width 36 height 38
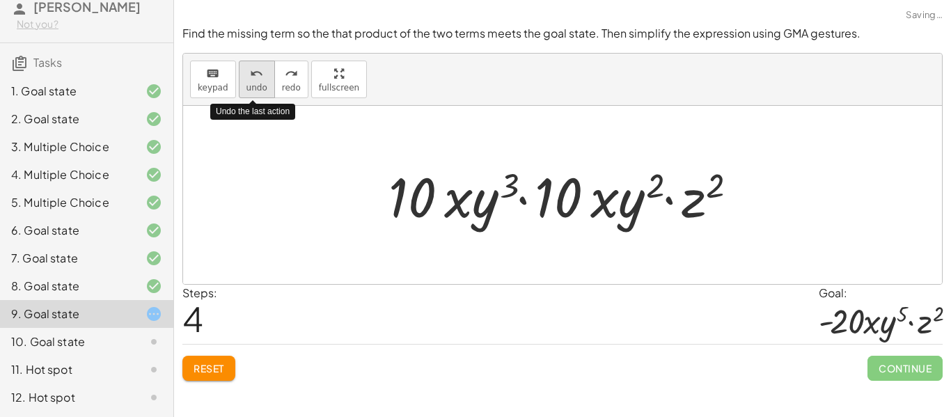
click at [255, 83] on span "undo" at bounding box center [256, 88] width 21 height 10
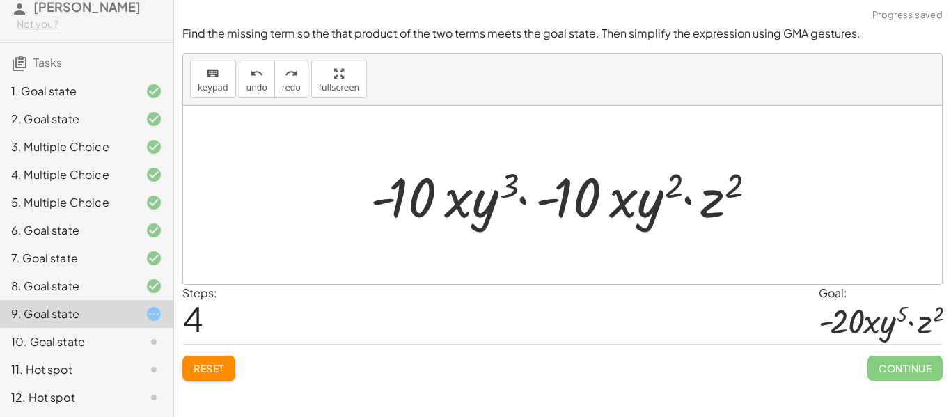
click at [514, 178] on div at bounding box center [567, 195] width 409 height 72
drag, startPoint x: 514, startPoint y: 184, endPoint x: 682, endPoint y: 179, distance: 168.5
click at [682, 179] on div at bounding box center [567, 195] width 409 height 72
drag, startPoint x: 469, startPoint y: 191, endPoint x: 638, endPoint y: 193, distance: 168.5
click at [638, 193] on div at bounding box center [567, 195] width 409 height 72
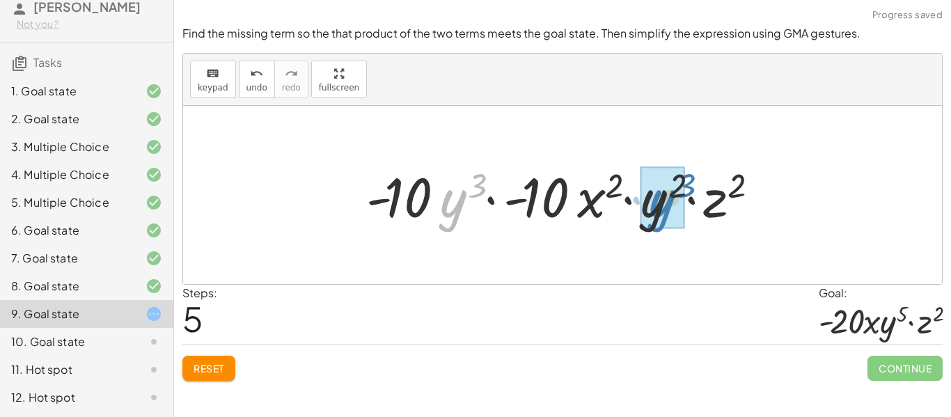
drag, startPoint x: 445, startPoint y: 212, endPoint x: 653, endPoint y: 212, distance: 208.1
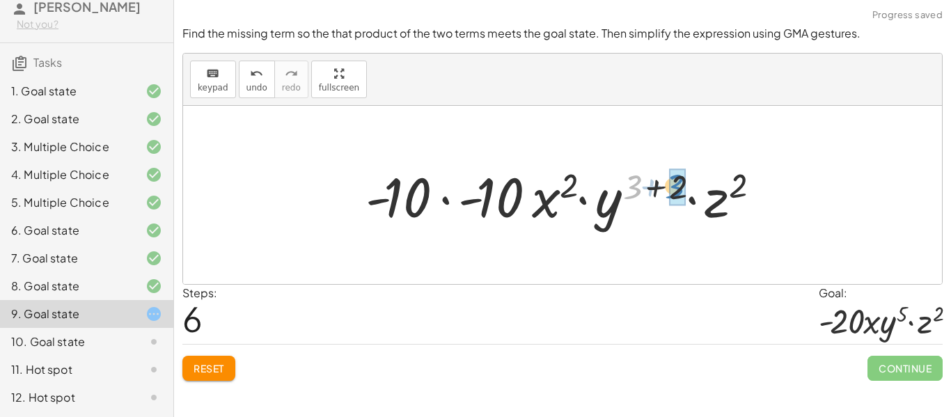
drag, startPoint x: 634, startPoint y: 187, endPoint x: 680, endPoint y: 187, distance: 45.9
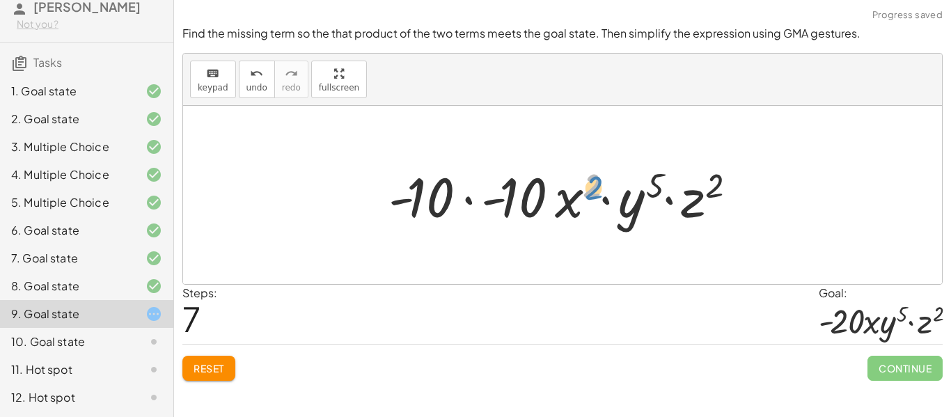
click at [595, 180] on div at bounding box center [567, 195] width 372 height 72
click at [604, 200] on div at bounding box center [567, 195] width 372 height 72
drag, startPoint x: 603, startPoint y: 200, endPoint x: 555, endPoint y: 198, distance: 48.8
click at [555, 198] on div at bounding box center [567, 195] width 372 height 72
drag, startPoint x: 548, startPoint y: 199, endPoint x: 562, endPoint y: 197, distance: 14.1
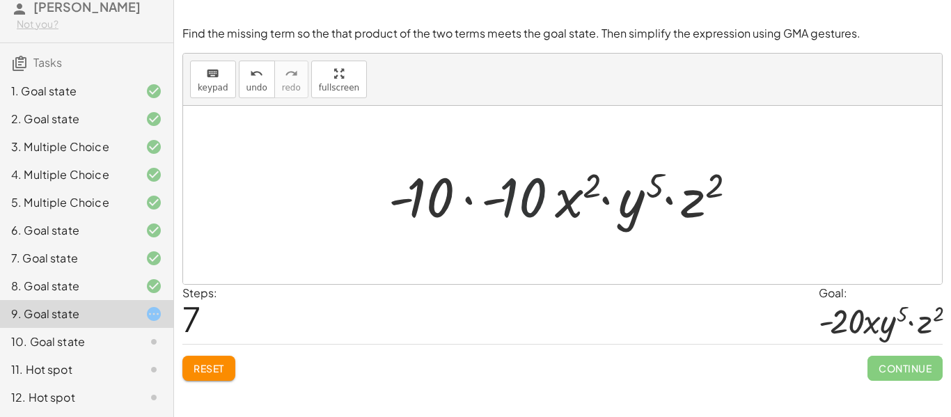
click at [562, 197] on div at bounding box center [567, 195] width 372 height 72
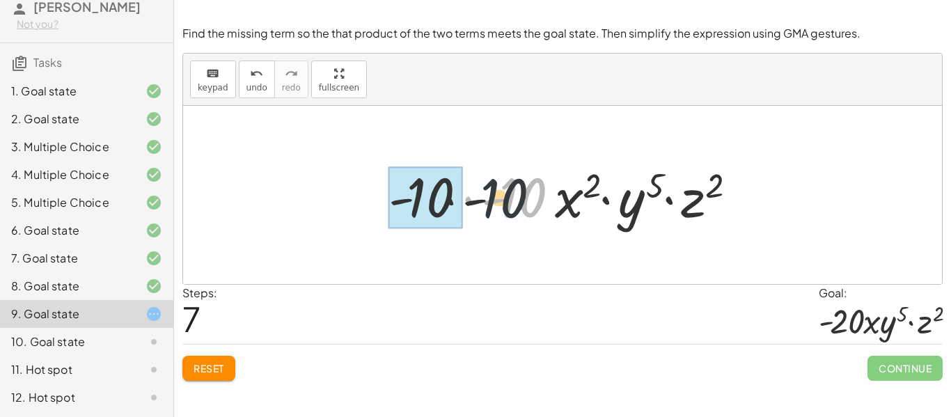
drag, startPoint x: 523, startPoint y: 193, endPoint x: 430, endPoint y: 197, distance: 93.4
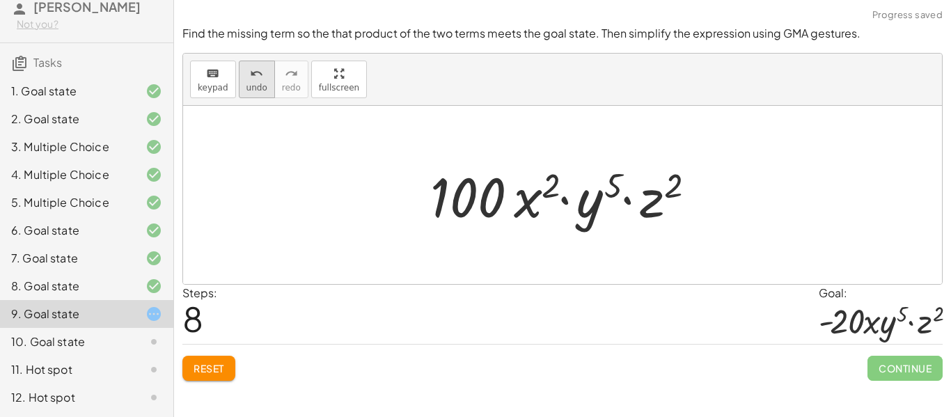
click at [247, 83] on span "undo" at bounding box center [256, 88] width 21 height 10
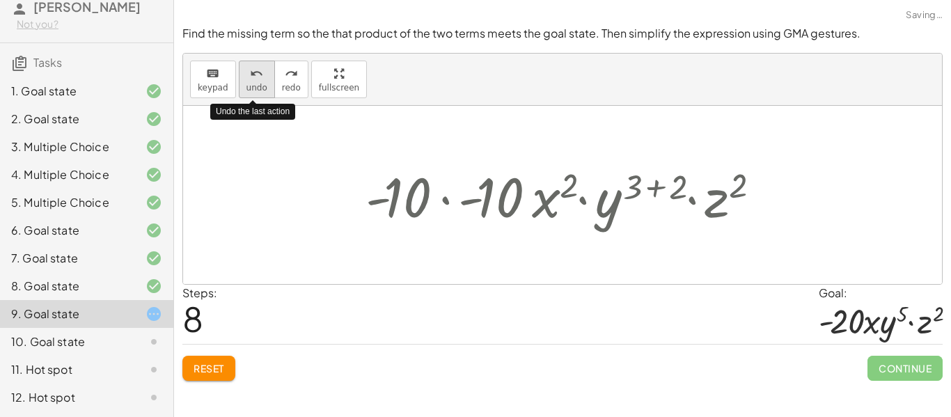
click at [247, 83] on span "undo" at bounding box center [256, 88] width 21 height 10
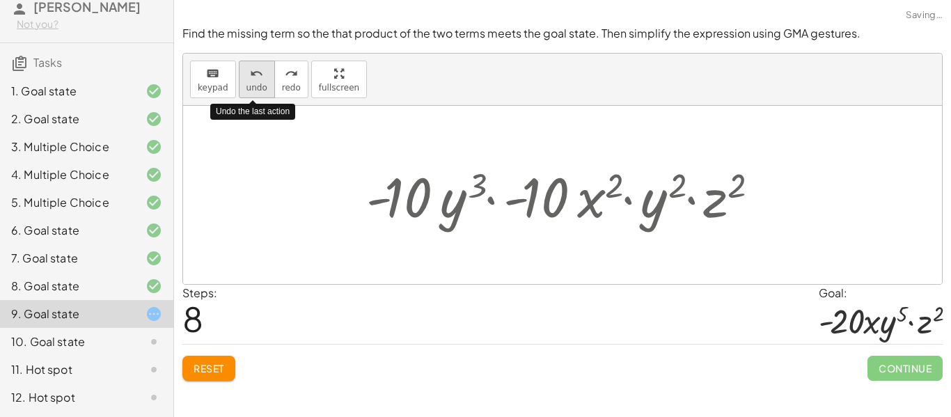
click at [247, 83] on span "undo" at bounding box center [256, 88] width 21 height 10
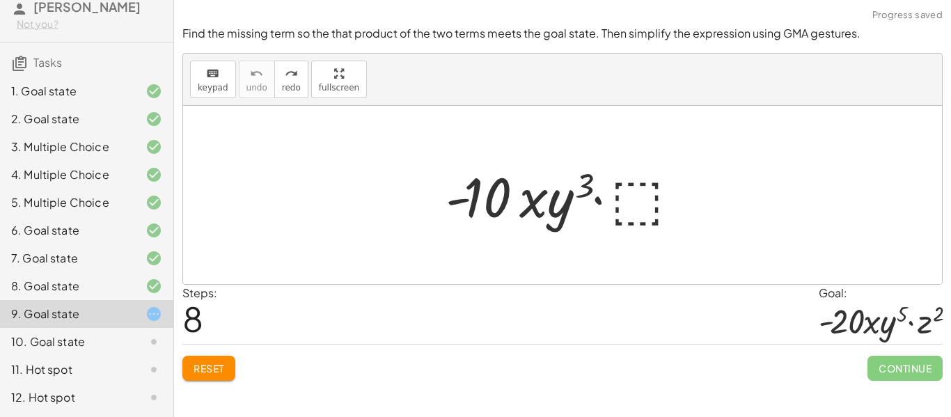
click at [199, 365] on span "Reset" at bounding box center [208, 368] width 31 height 13
click at [649, 194] on div at bounding box center [568, 195] width 259 height 72
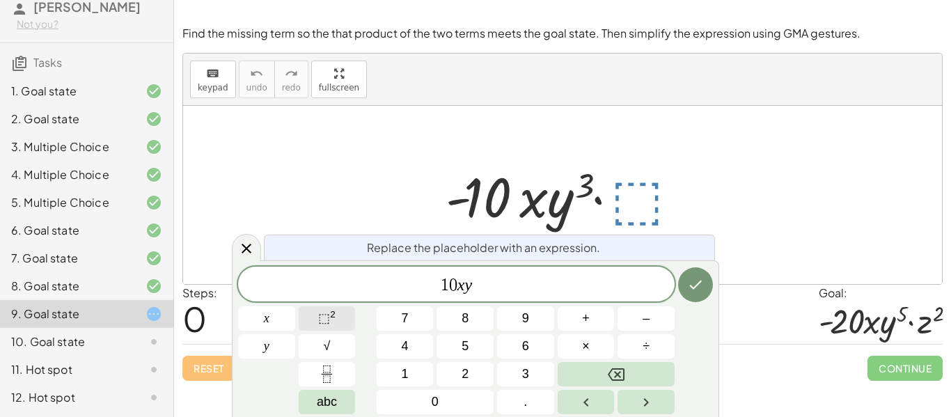
click at [349, 317] on button "⬚ 2" at bounding box center [327, 318] width 57 height 24
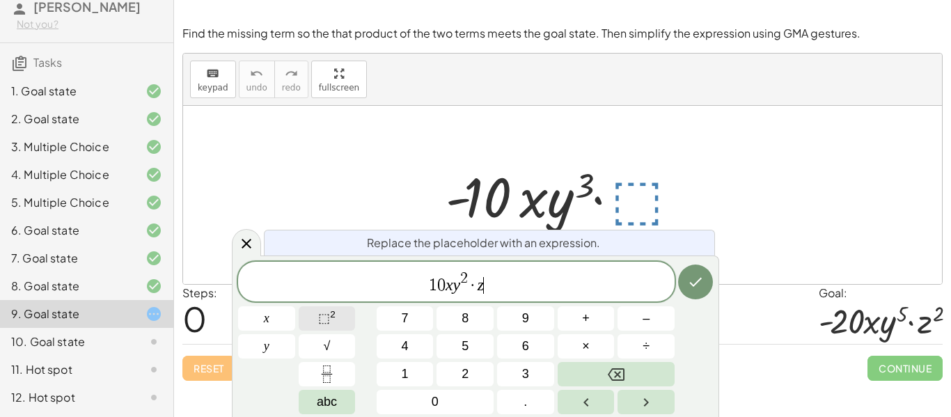
click at [345, 317] on button "⬚ 2" at bounding box center [327, 318] width 57 height 24
click at [695, 282] on icon "Done" at bounding box center [695, 282] width 17 height 17
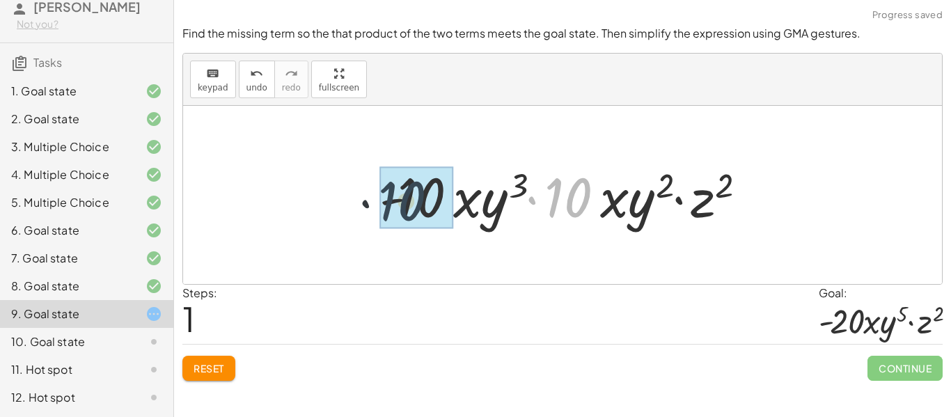
drag, startPoint x: 576, startPoint y: 191, endPoint x: 398, endPoint y: 195, distance: 177.5
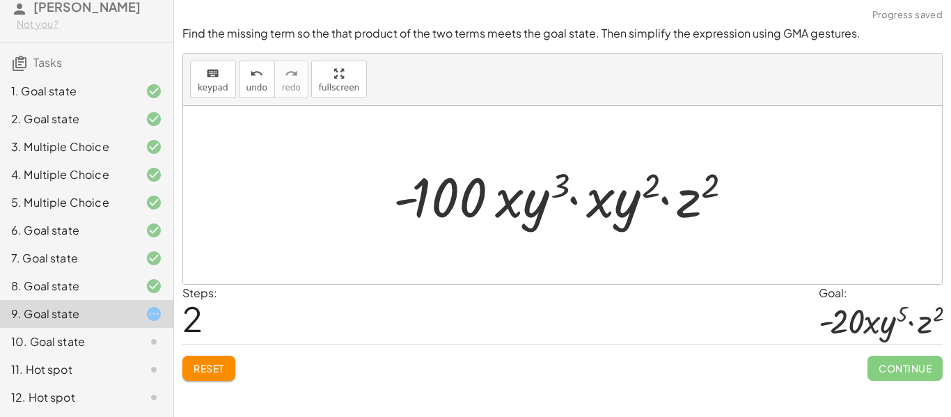
click at [237, 54] on div "keyboard keypad undo [PERSON_NAME] redo fullscreen" at bounding box center [562, 80] width 759 height 52
click at [250, 70] on icon "undo" at bounding box center [256, 73] width 13 height 17
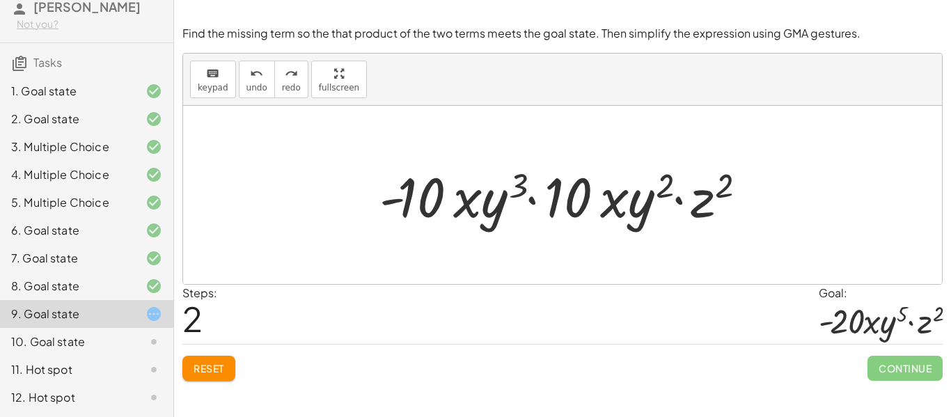
click at [229, 368] on button "Reset" at bounding box center [208, 368] width 53 height 25
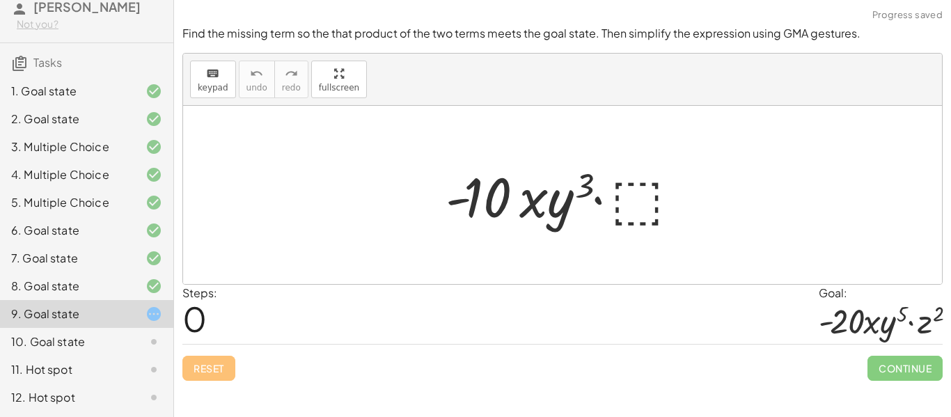
click at [633, 212] on div at bounding box center [568, 195] width 259 height 72
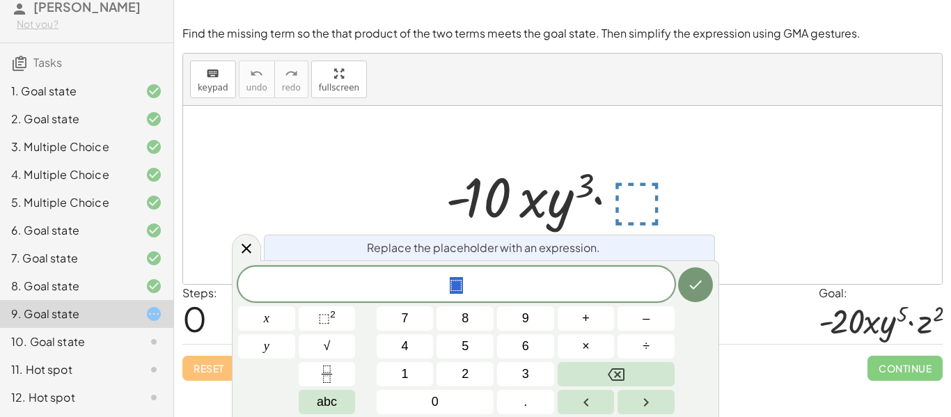
click at [637, 208] on div at bounding box center [568, 195] width 259 height 72
click at [319, 315] on span "⬚" at bounding box center [324, 318] width 12 height 14
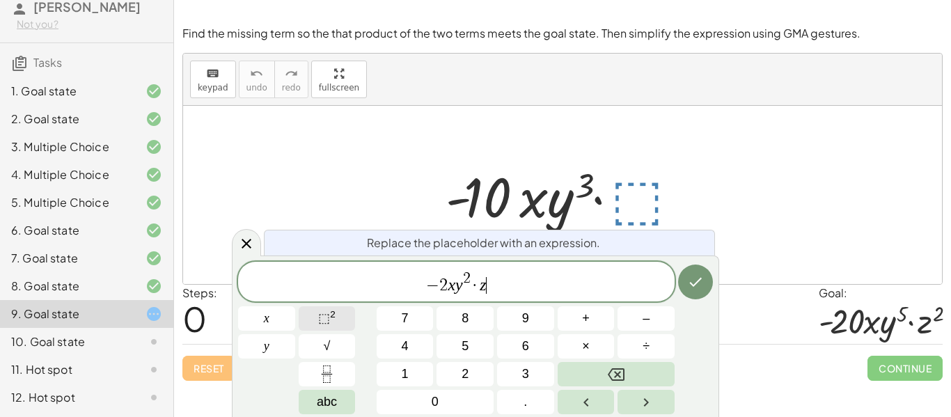
click at [322, 313] on span "⬚" at bounding box center [324, 318] width 12 height 14
click at [700, 277] on icon "Done" at bounding box center [695, 282] width 17 height 17
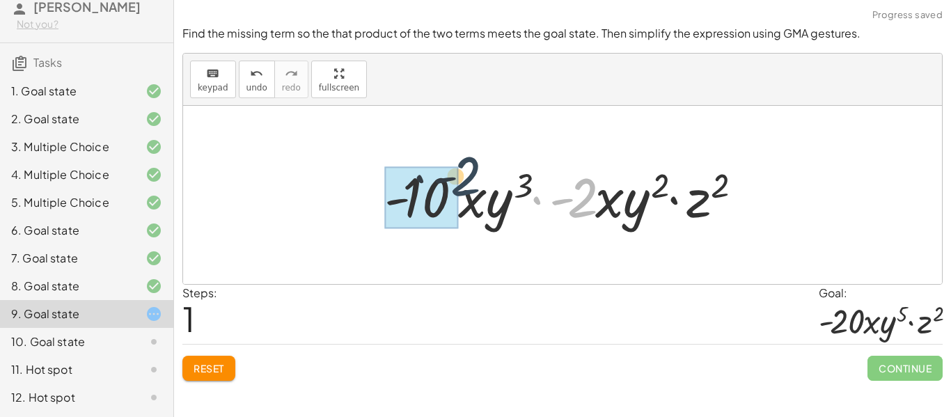
drag, startPoint x: 582, startPoint y: 207, endPoint x: 440, endPoint y: 198, distance: 142.3
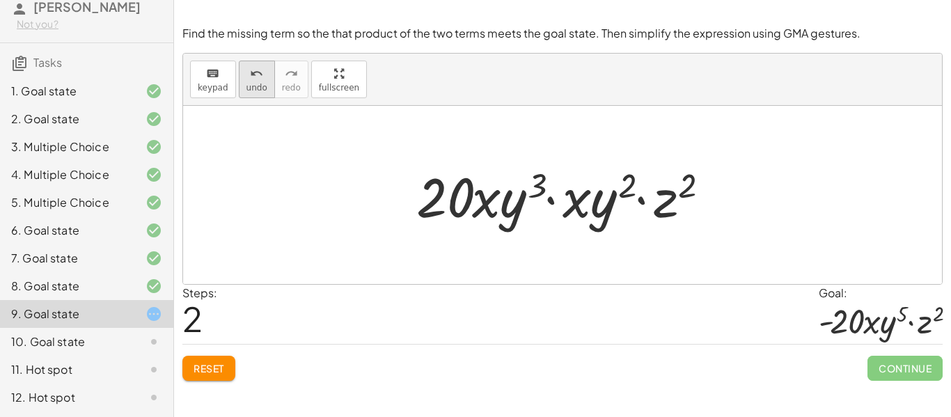
click at [248, 83] on span "undo" at bounding box center [256, 88] width 21 height 10
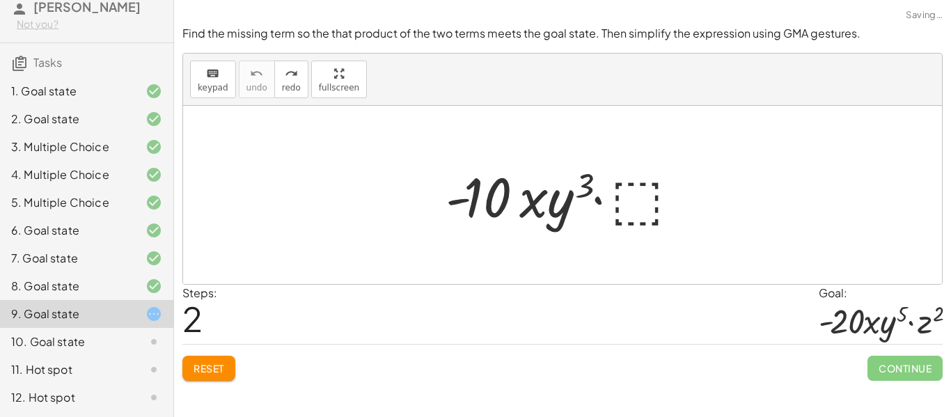
click at [236, 371] on div "Reset Continue" at bounding box center [562, 362] width 760 height 37
click at [214, 366] on span "Reset" at bounding box center [208, 368] width 31 height 13
click at [625, 185] on div at bounding box center [568, 195] width 259 height 72
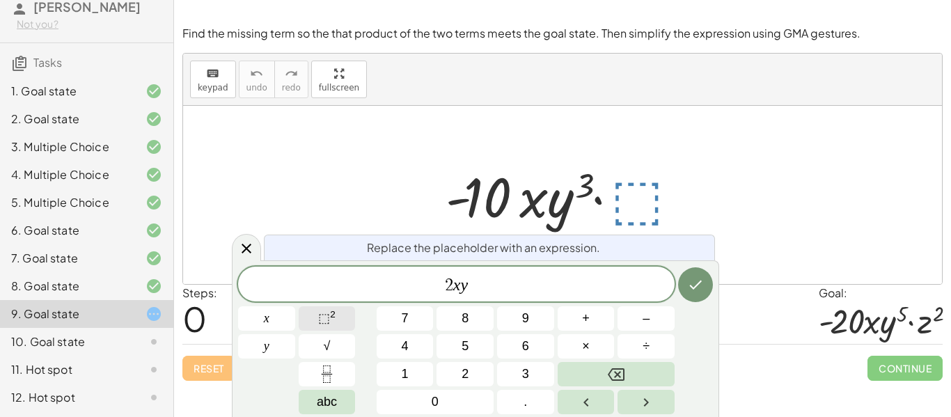
click at [325, 313] on span "⬚" at bounding box center [324, 318] width 12 height 14
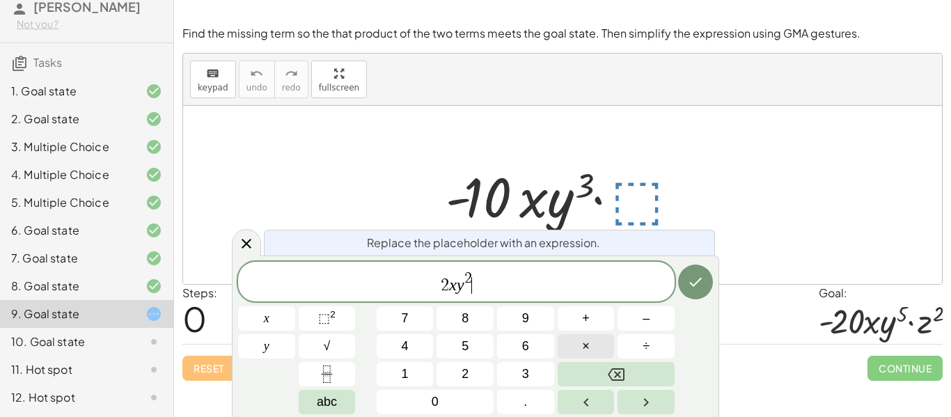
click at [587, 344] on span "×" at bounding box center [586, 346] width 8 height 19
click at [338, 317] on button "⬚ 2" at bounding box center [327, 318] width 57 height 24
click at [688, 279] on icon "Done" at bounding box center [695, 282] width 17 height 17
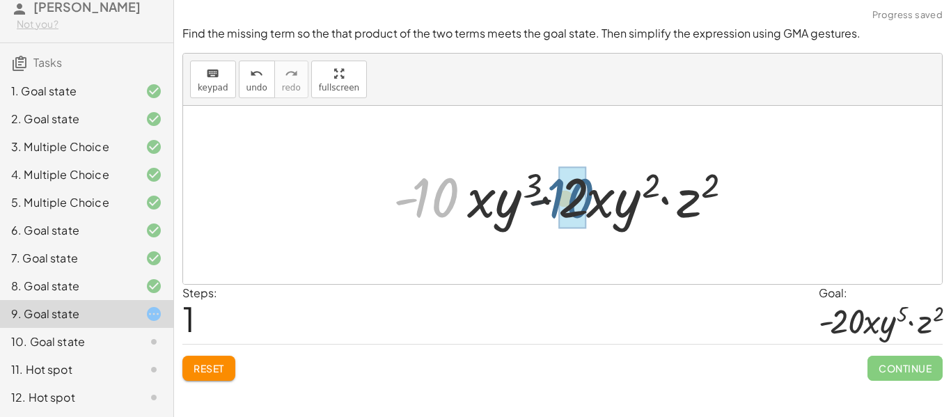
drag, startPoint x: 435, startPoint y: 189, endPoint x: 575, endPoint y: 191, distance: 139.9
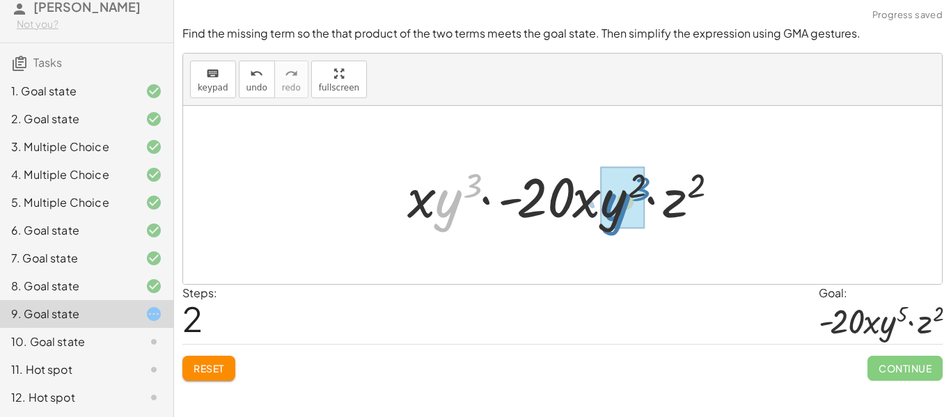
drag, startPoint x: 435, startPoint y: 200, endPoint x: 600, endPoint y: 204, distance: 165.0
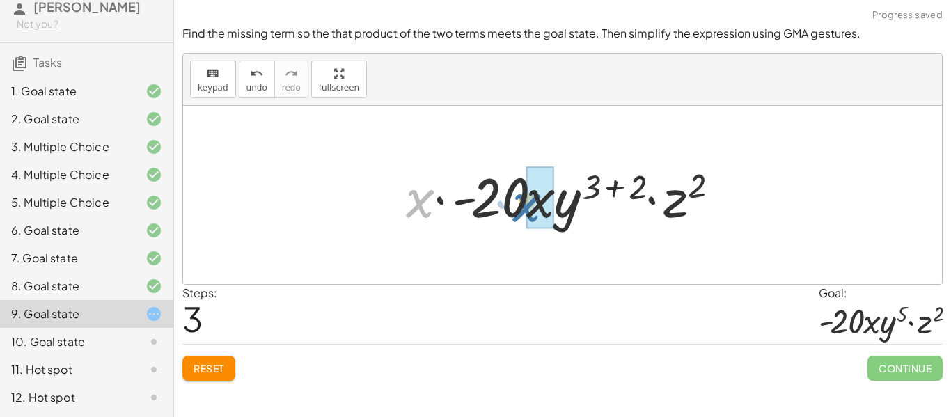
drag, startPoint x: 414, startPoint y: 200, endPoint x: 536, endPoint y: 203, distance: 121.9
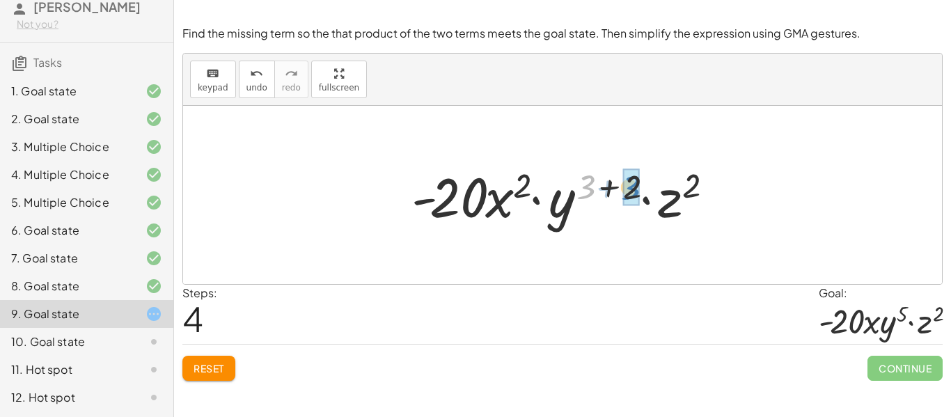
drag, startPoint x: 585, startPoint y: 184, endPoint x: 629, endPoint y: 184, distance: 44.6
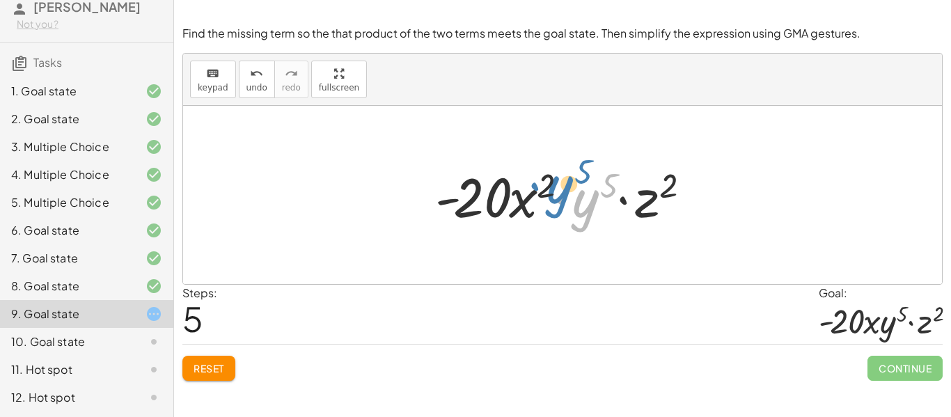
drag, startPoint x: 596, startPoint y: 213, endPoint x: 569, endPoint y: 198, distance: 30.2
click at [569, 198] on div at bounding box center [567, 195] width 279 height 72
click at [210, 365] on span "Reset" at bounding box center [208, 368] width 31 height 13
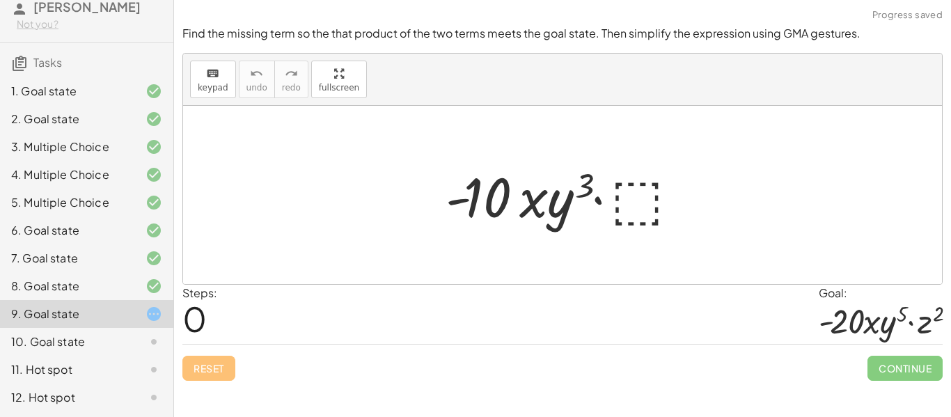
click at [644, 187] on div at bounding box center [568, 195] width 259 height 72
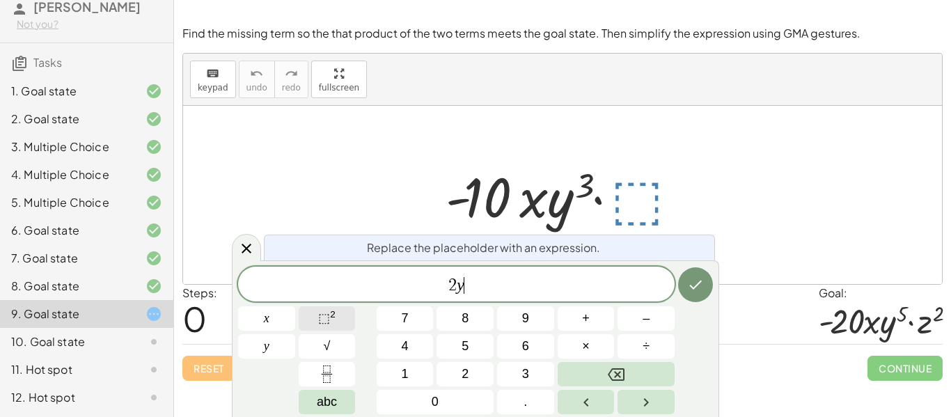
click at [320, 317] on span "⬚" at bounding box center [324, 318] width 12 height 14
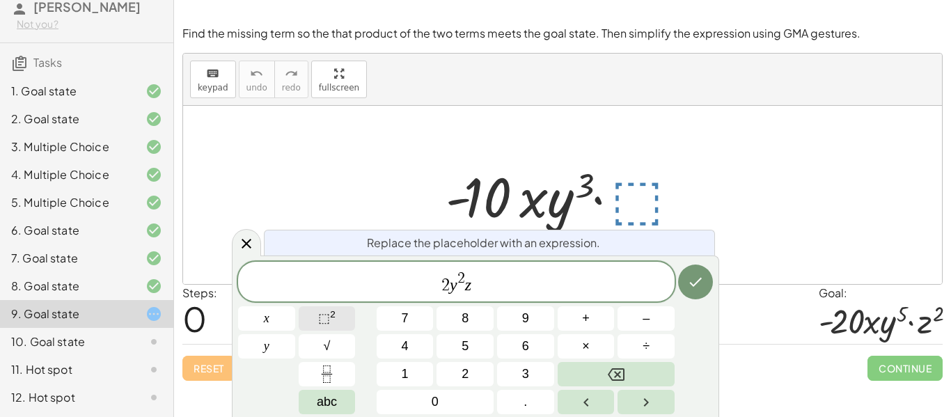
click at [338, 320] on button "⬚ 2" at bounding box center [327, 318] width 57 height 24
click at [693, 278] on icon "Done" at bounding box center [695, 282] width 17 height 17
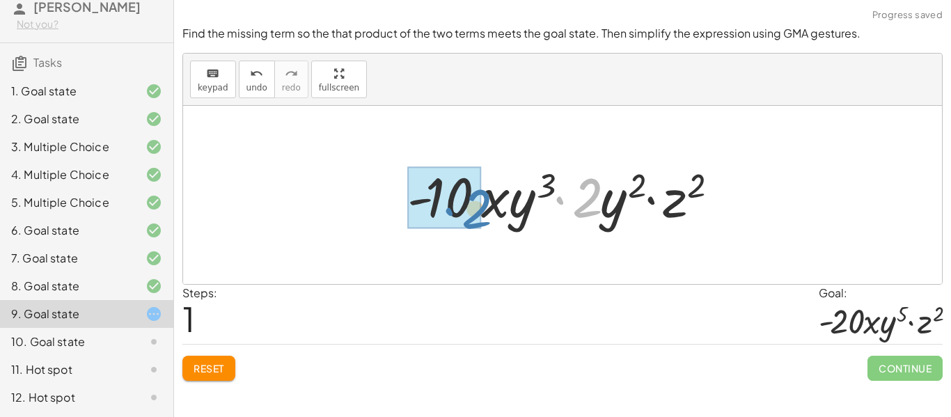
drag, startPoint x: 575, startPoint y: 198, endPoint x: 462, endPoint y: 210, distance: 113.3
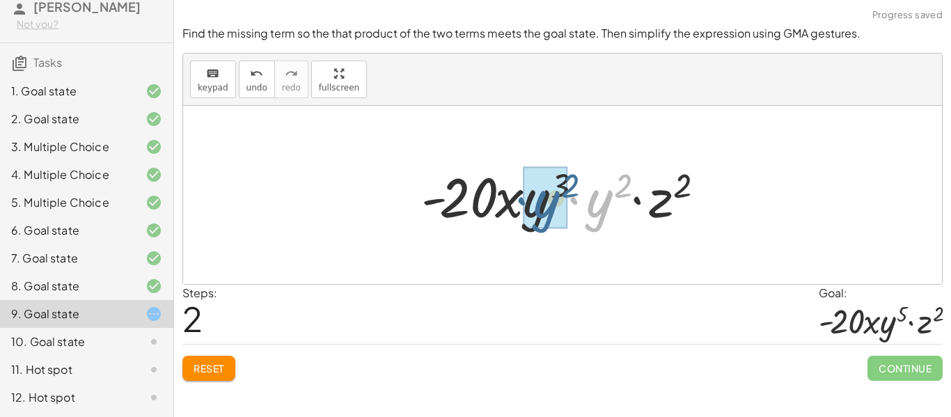
drag, startPoint x: 600, startPoint y: 212, endPoint x: 546, endPoint y: 214, distance: 54.3
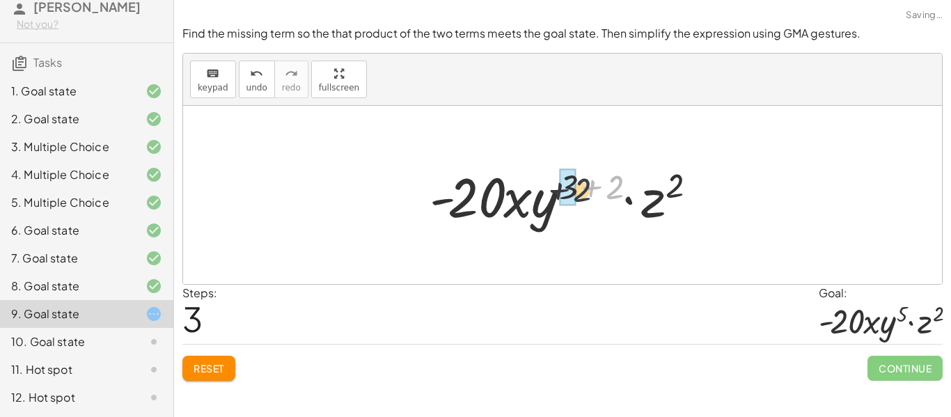
drag, startPoint x: 613, startPoint y: 186, endPoint x: 569, endPoint y: 189, distance: 43.3
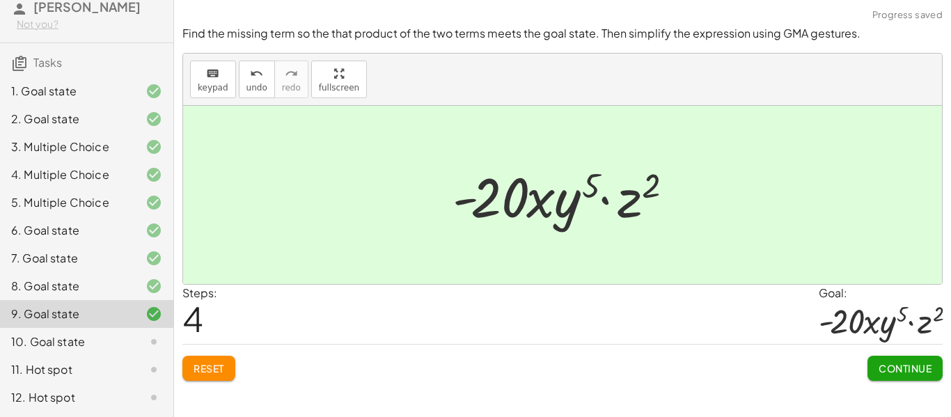
click at [878, 365] on span "Continue" at bounding box center [904, 368] width 53 height 13
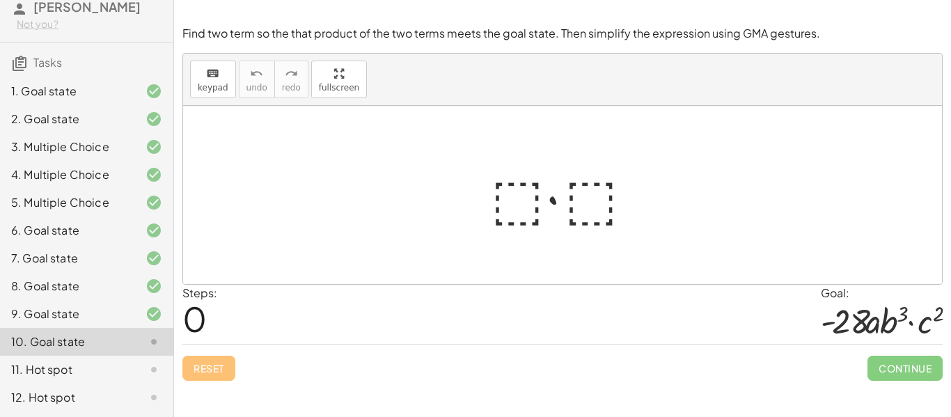
click at [514, 206] on div at bounding box center [568, 195] width 168 height 72
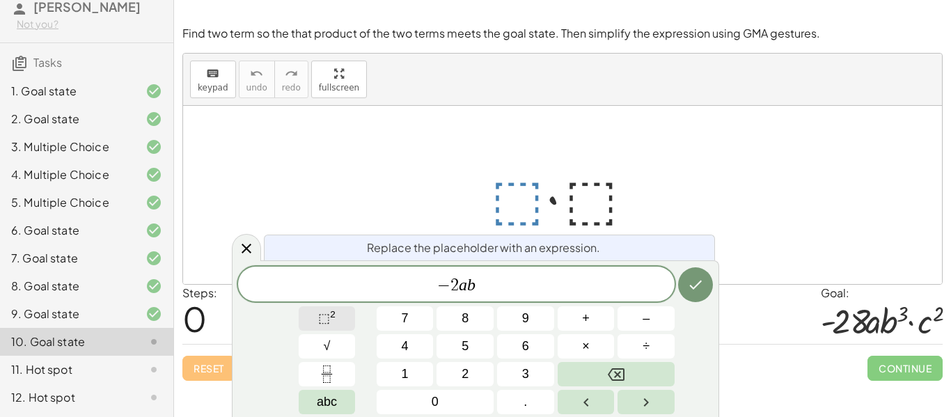
click at [345, 313] on button "⬚ 2" at bounding box center [327, 318] width 57 height 24
click at [331, 317] on sup "2" at bounding box center [333, 314] width 6 height 10
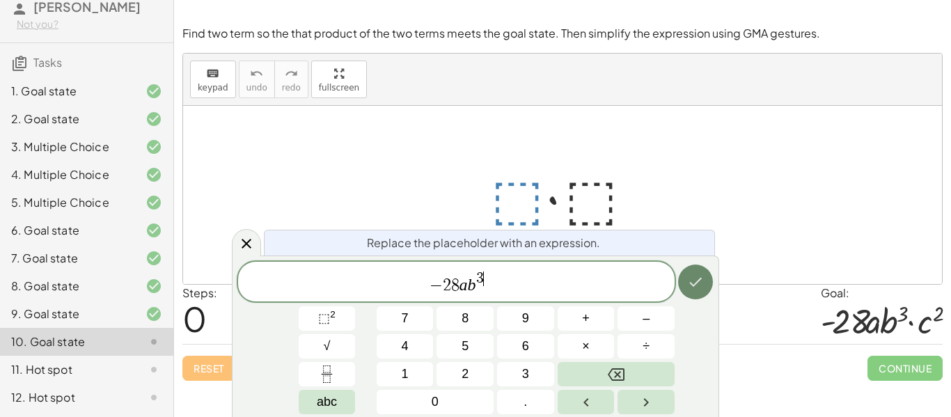
click at [690, 283] on icon "Done" at bounding box center [696, 282] width 13 height 9
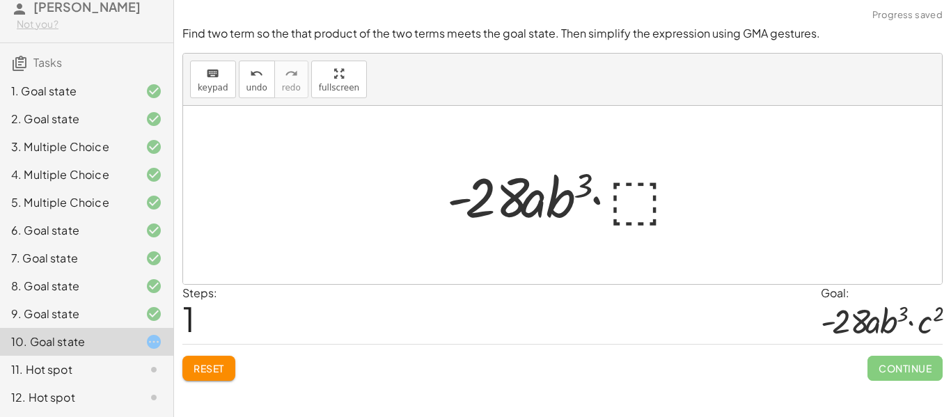
click at [622, 212] on div at bounding box center [567, 195] width 255 height 72
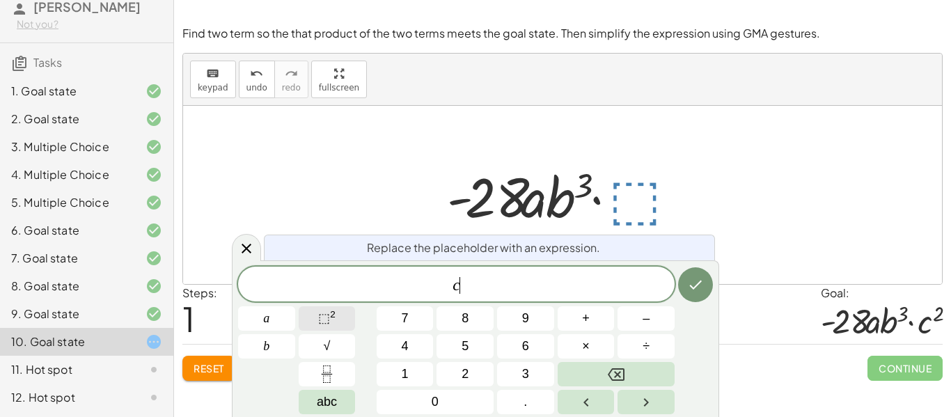
click at [347, 311] on button "⬚ 2" at bounding box center [327, 318] width 57 height 24
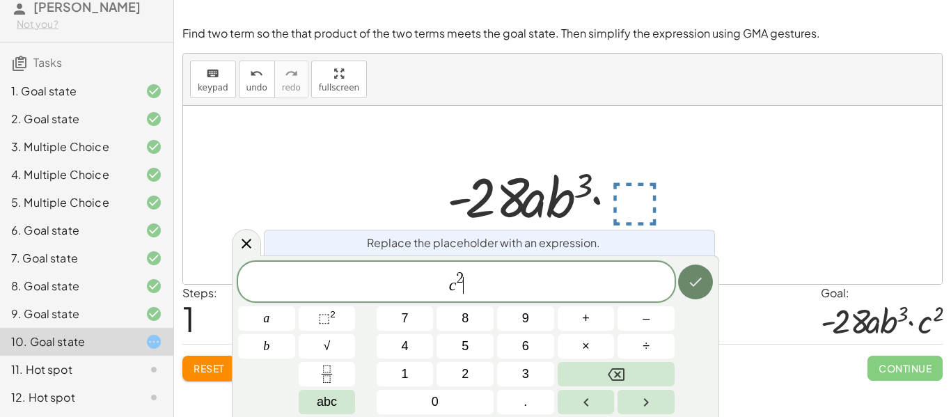
click at [697, 282] on icon "Done" at bounding box center [696, 282] width 13 height 9
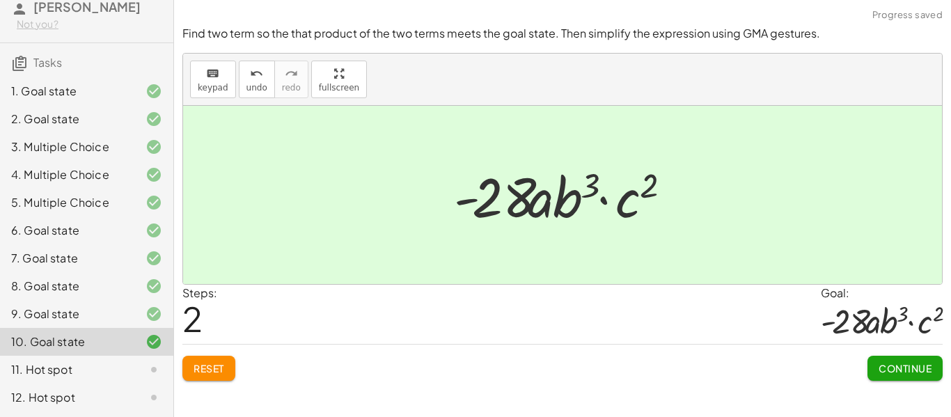
click at [871, 364] on button "Continue" at bounding box center [904, 368] width 75 height 25
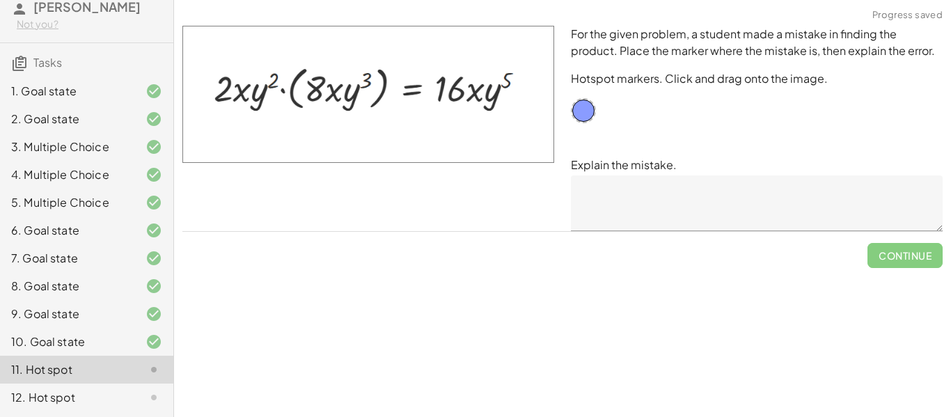
click at [652, 204] on textarea at bounding box center [757, 203] width 372 height 56
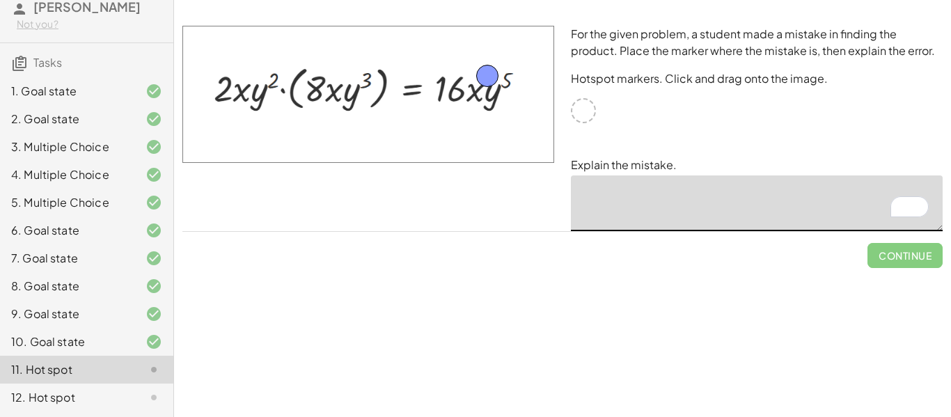
drag, startPoint x: 582, startPoint y: 111, endPoint x: 486, endPoint y: 76, distance: 102.2
type textarea "*"
type textarea "**********"
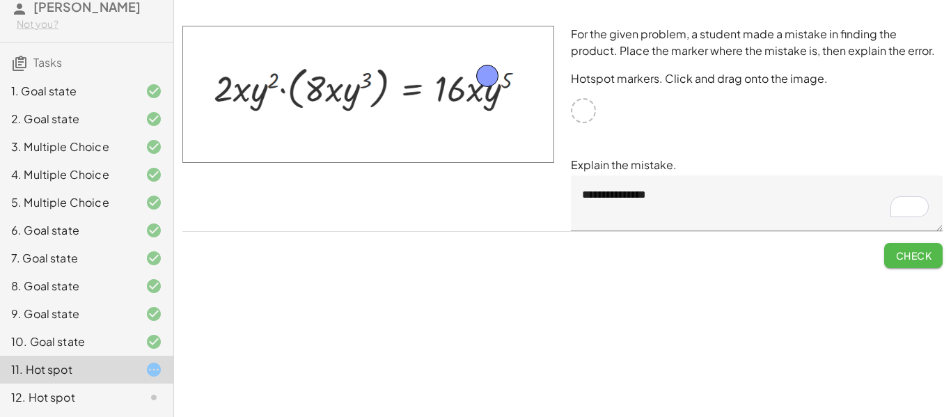
click at [890, 250] on button "Check" at bounding box center [913, 255] width 58 height 25
click at [889, 254] on span "Continue" at bounding box center [904, 255] width 53 height 13
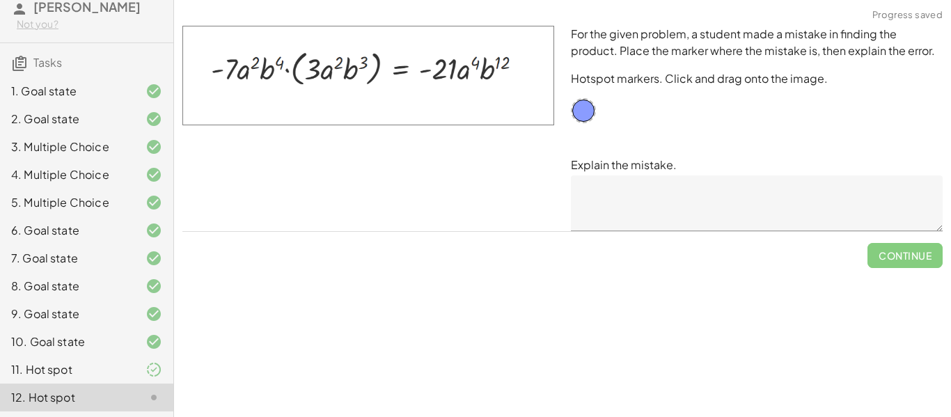
click at [647, 213] on textarea at bounding box center [757, 203] width 372 height 56
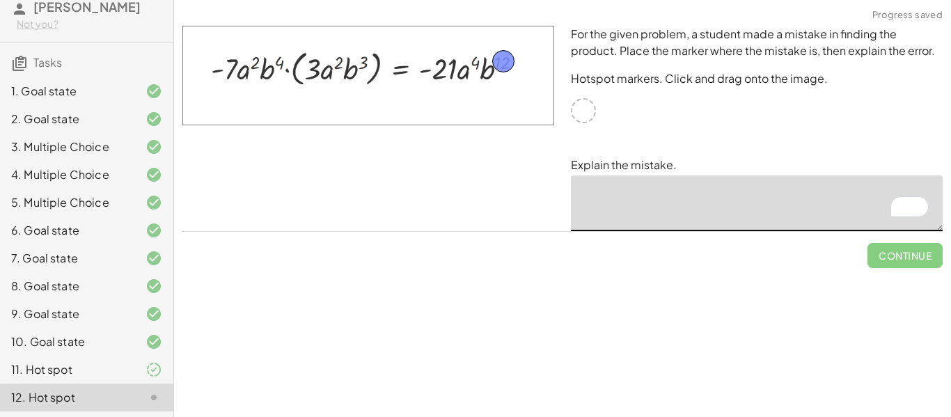
drag, startPoint x: 586, startPoint y: 109, endPoint x: 506, endPoint y: 61, distance: 93.3
type textarea "*"
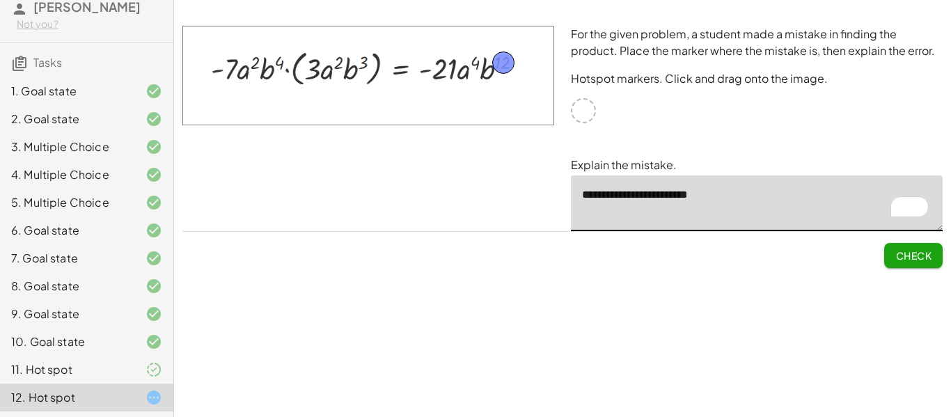
type textarea "**********"
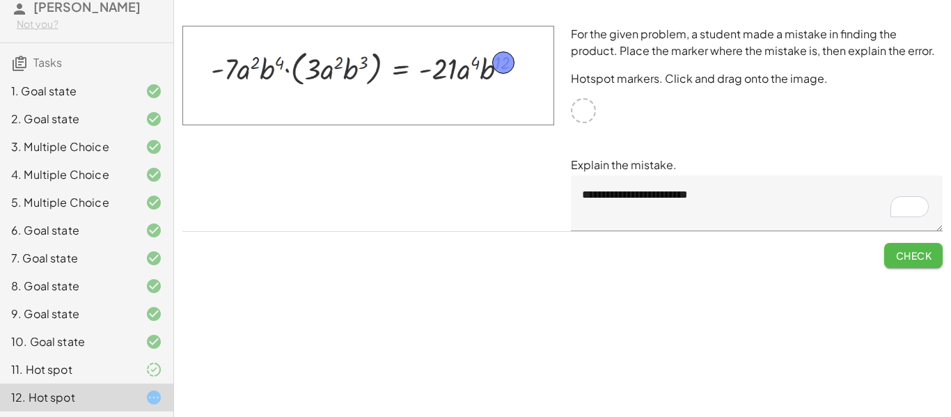
click at [898, 262] on button "Check" at bounding box center [913, 255] width 58 height 25
click at [898, 262] on button "Continue" at bounding box center [904, 255] width 75 height 25
